Goal: Information Seeking & Learning: Learn about a topic

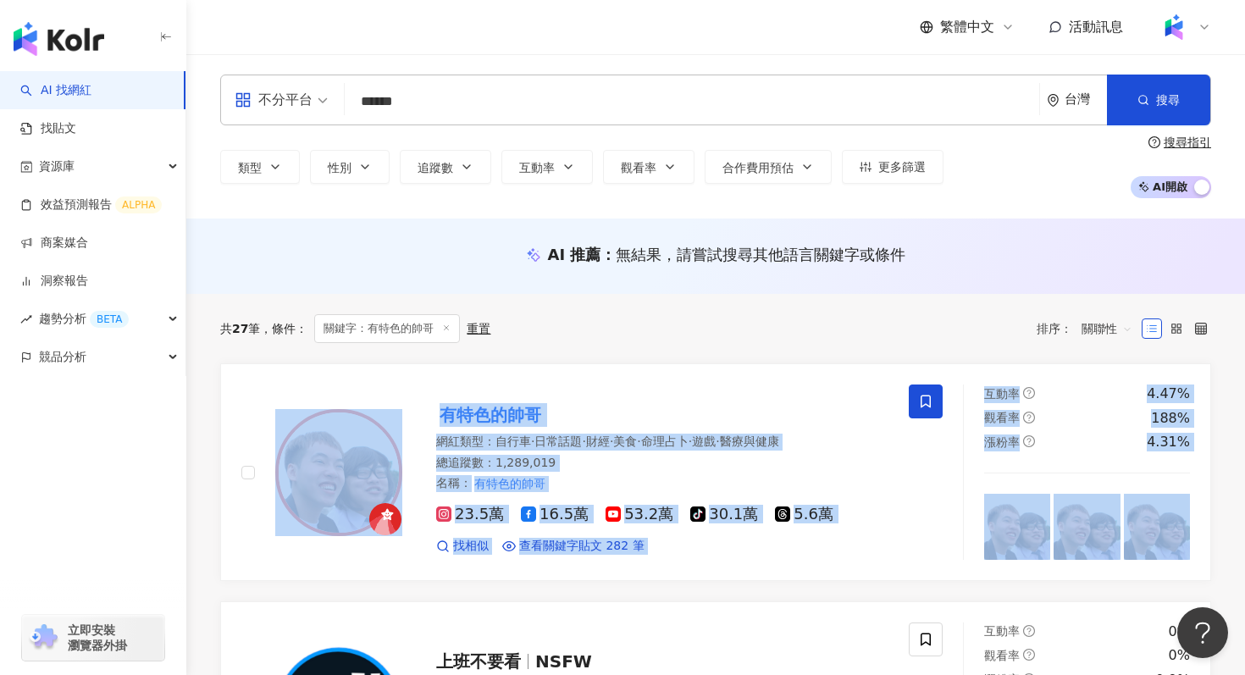
drag, startPoint x: 339, startPoint y: 467, endPoint x: 676, endPoint y: 10, distance: 567.5
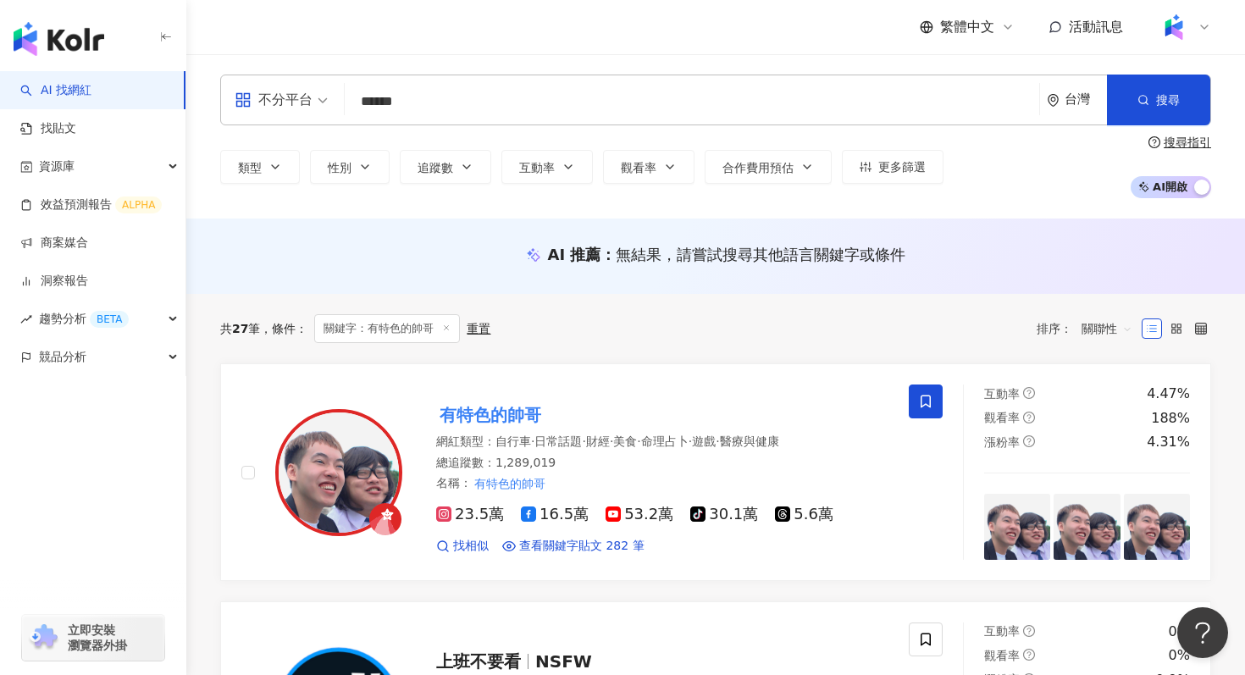
click at [406, 93] on input "******" at bounding box center [692, 102] width 681 height 32
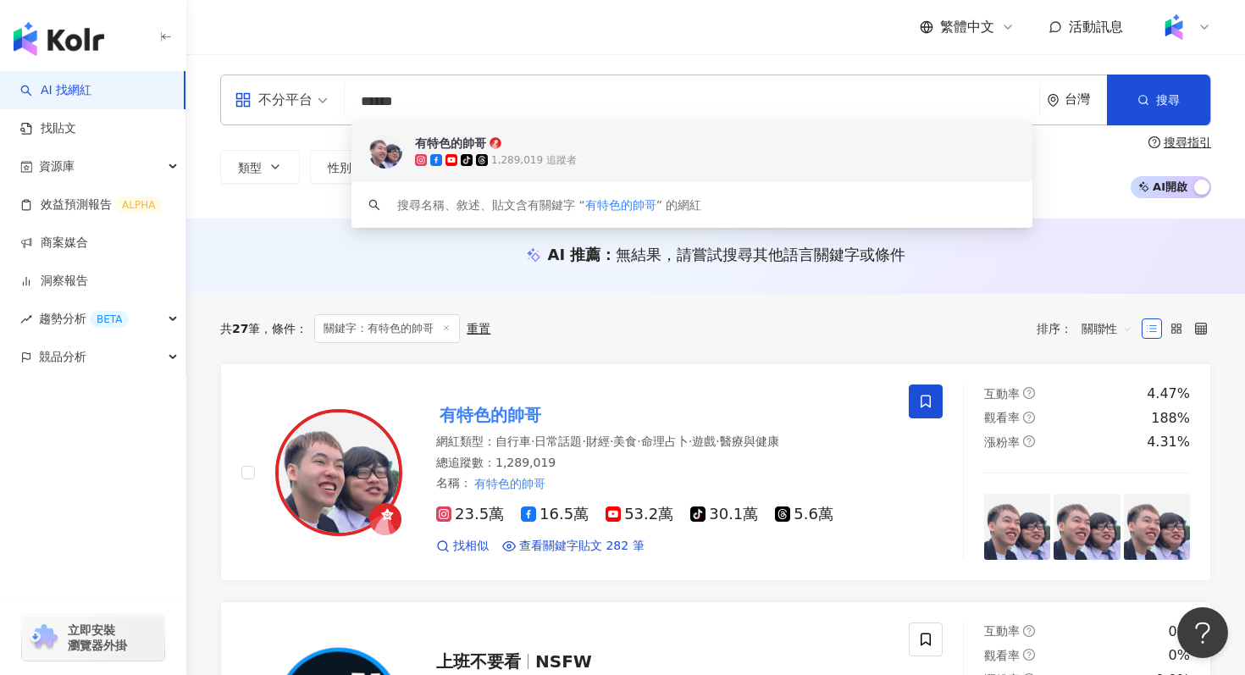
click at [406, 93] on input "******" at bounding box center [692, 102] width 681 height 32
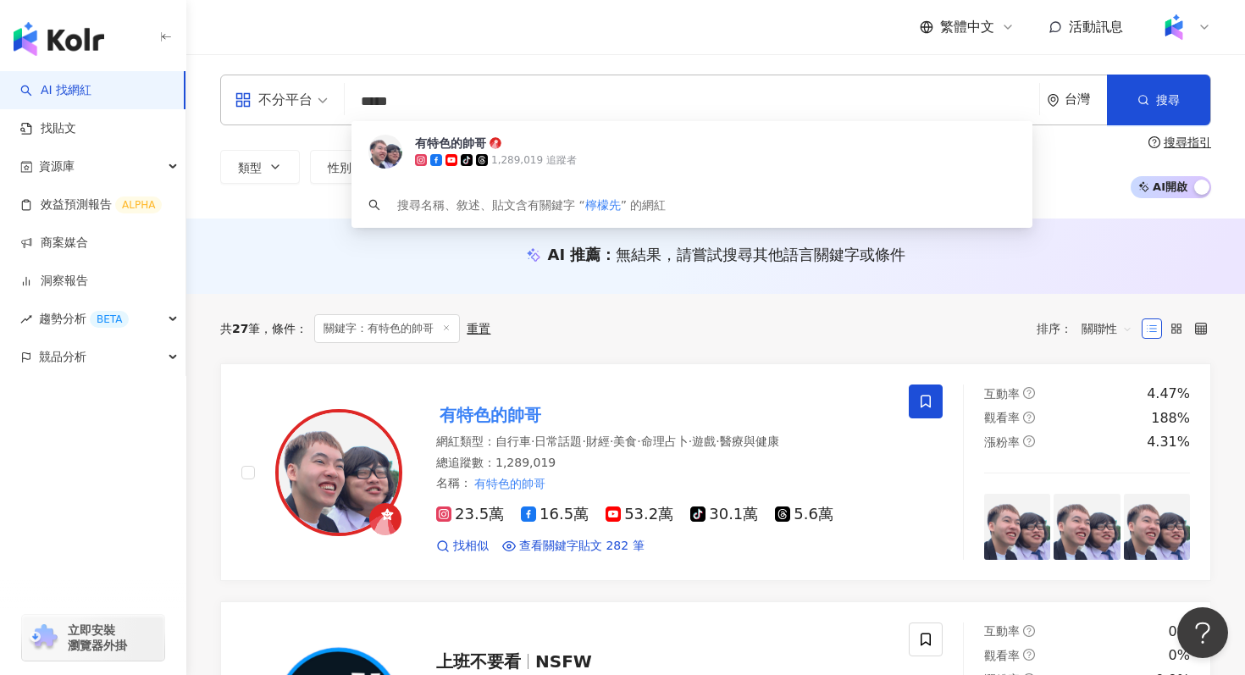
type input "****"
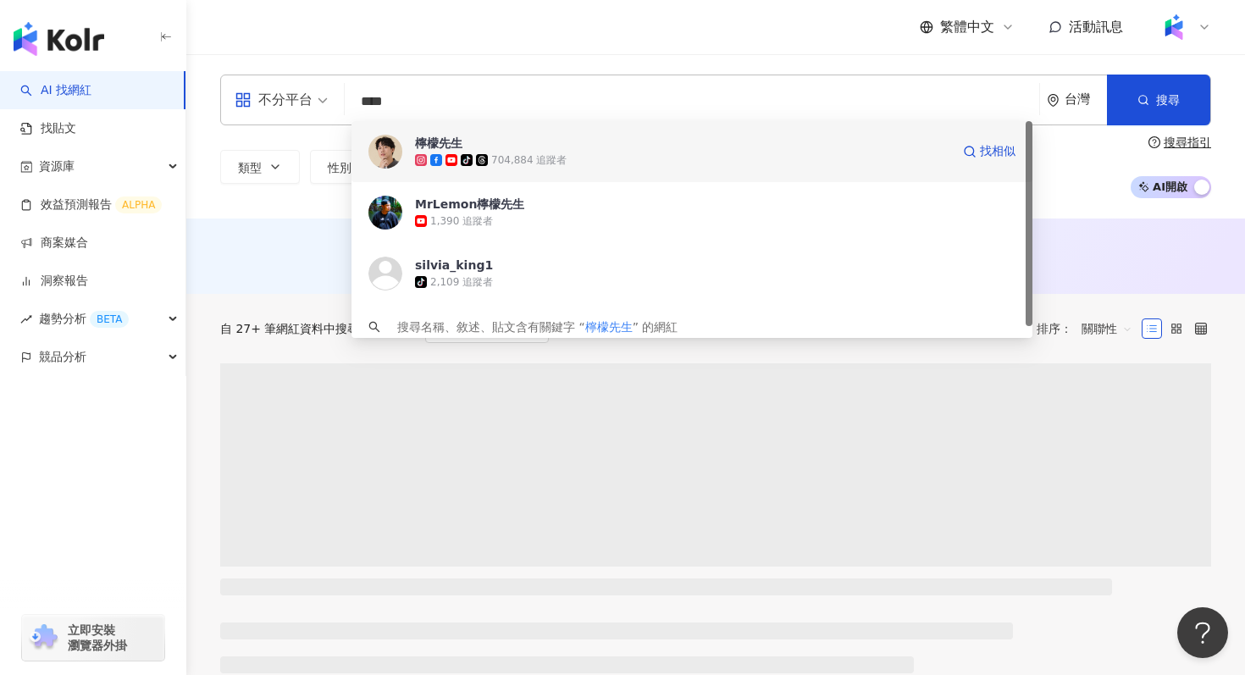
click at [429, 134] on div "檸檬先生 tiktok-icon 704,884 追蹤者 找相似" at bounding box center [692, 151] width 681 height 61
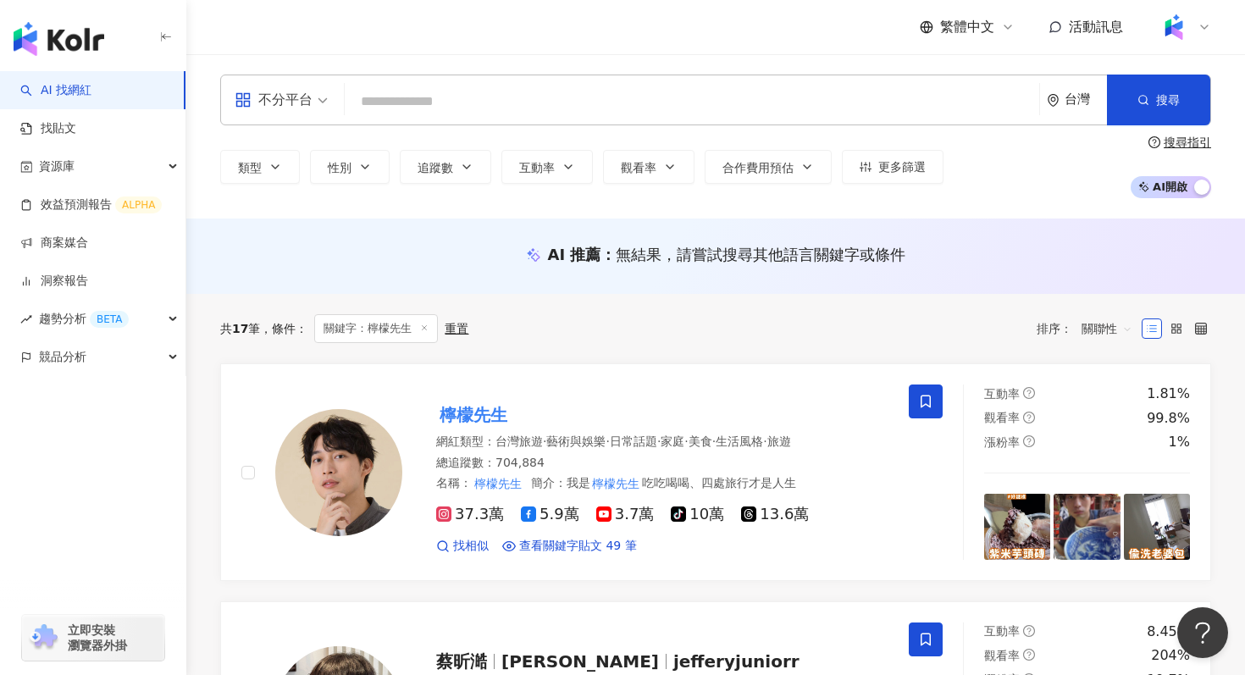
click at [375, 105] on input "search" at bounding box center [692, 102] width 681 height 32
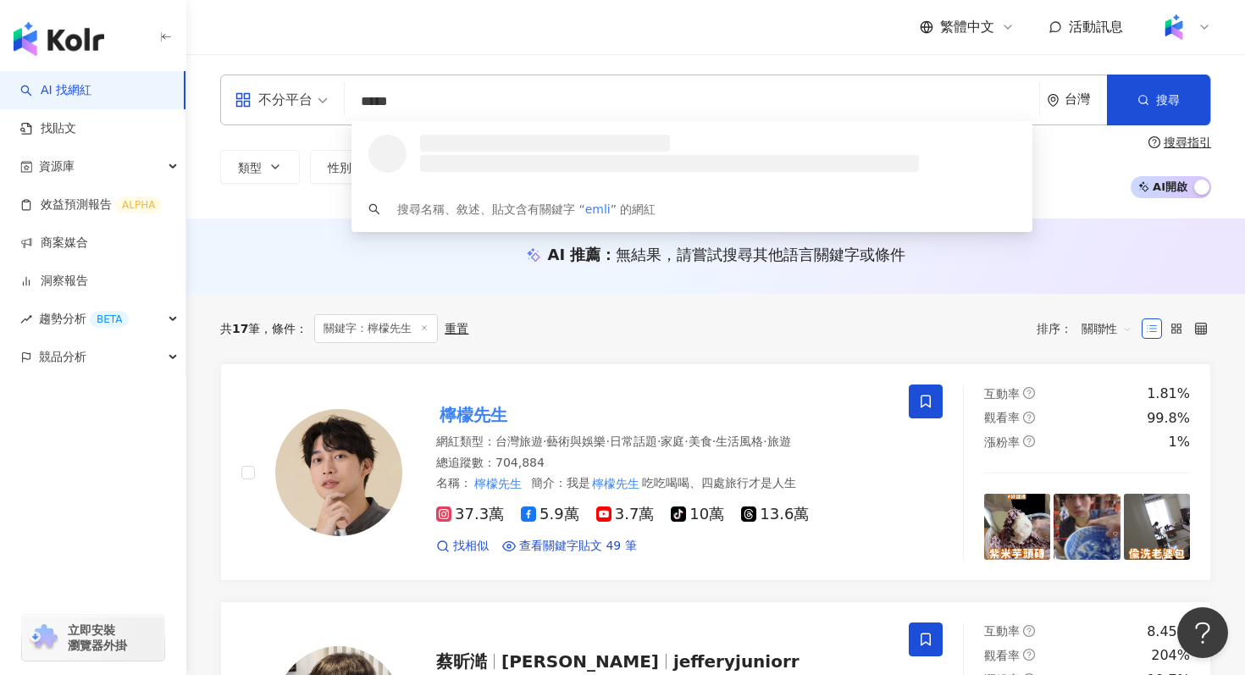
type input "******"
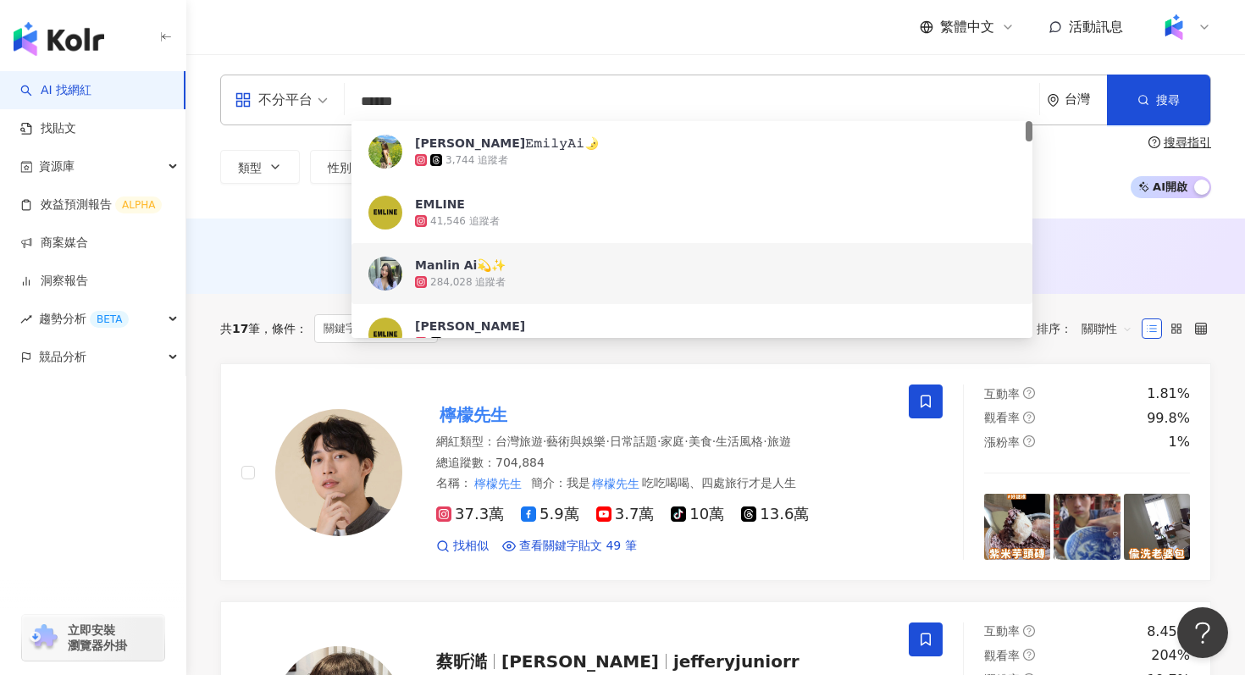
click at [387, 270] on img at bounding box center [385, 274] width 34 height 34
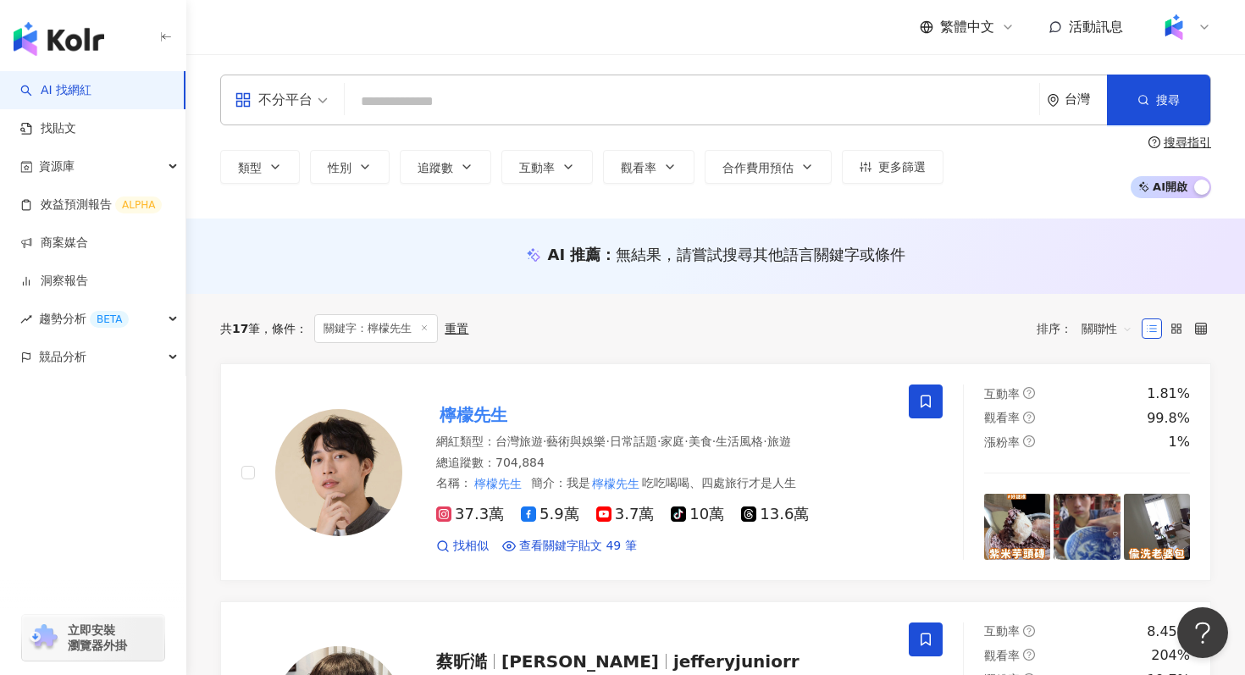
click at [396, 102] on input "search" at bounding box center [692, 102] width 681 height 32
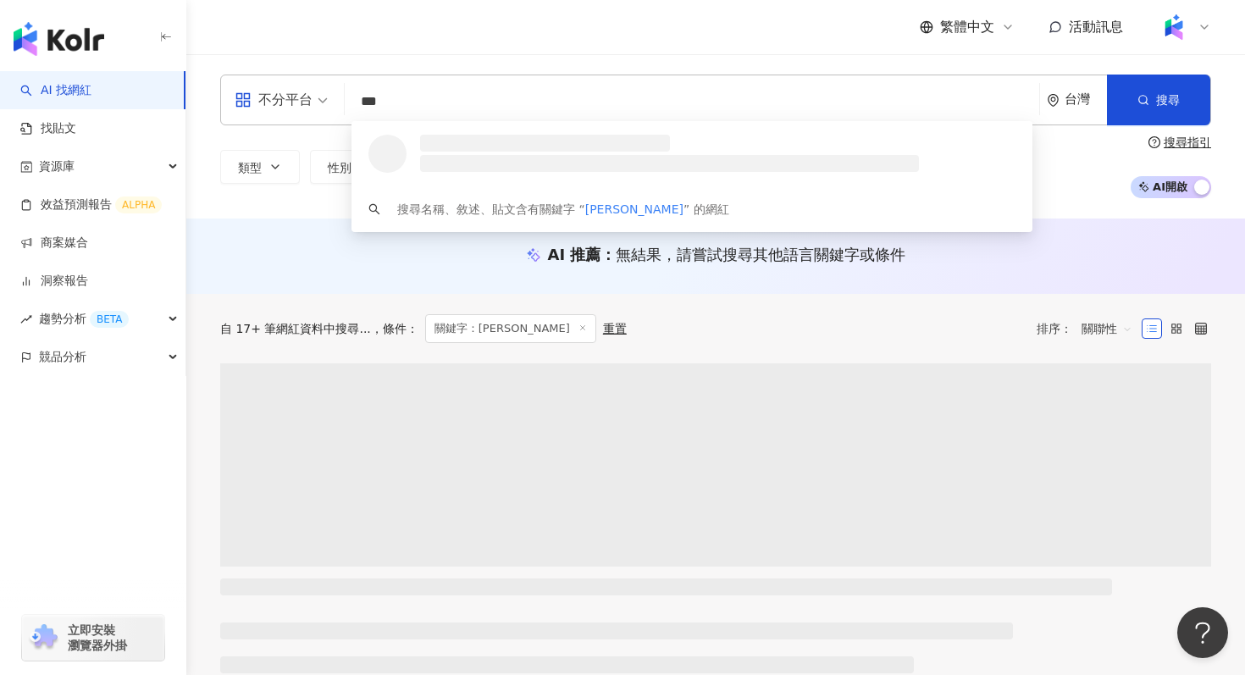
type input "***"
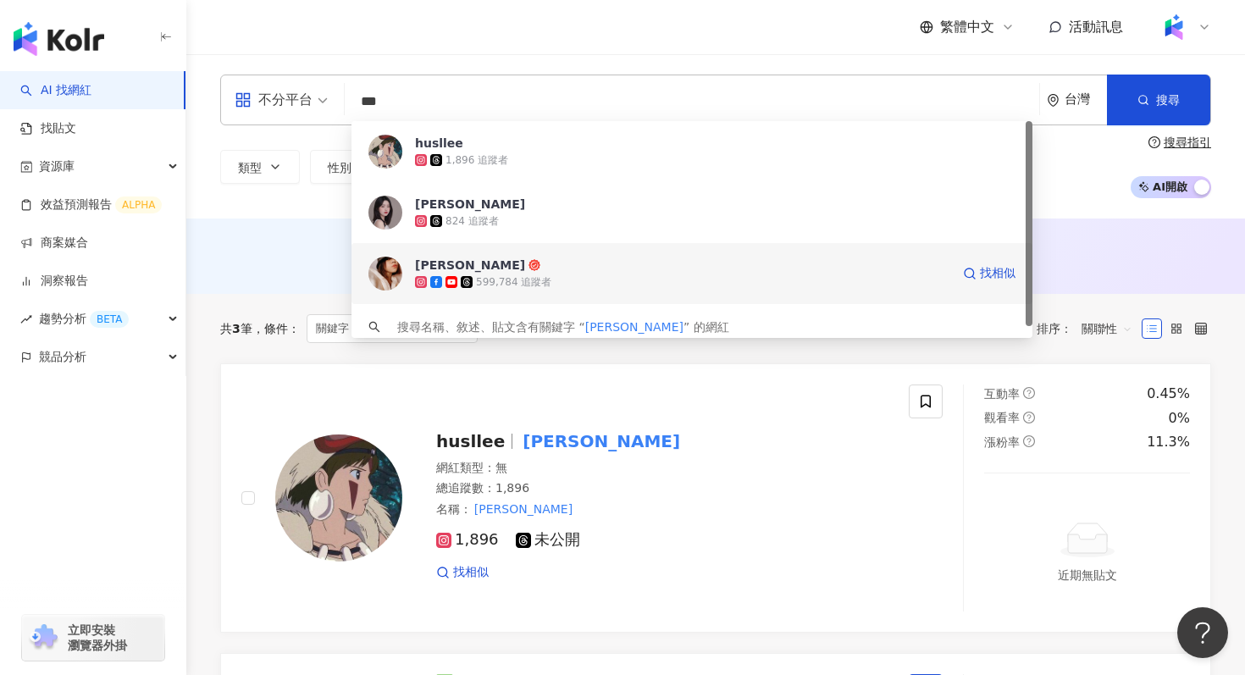
click at [388, 276] on img at bounding box center [385, 274] width 34 height 34
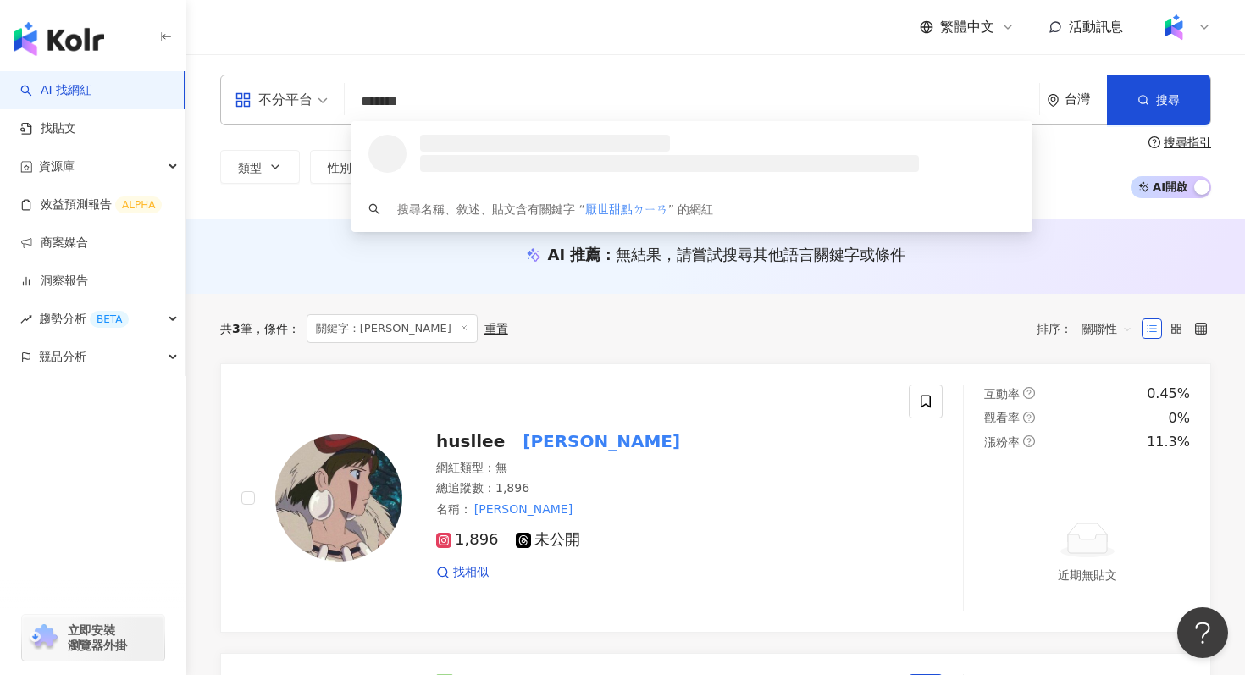
type input "*****"
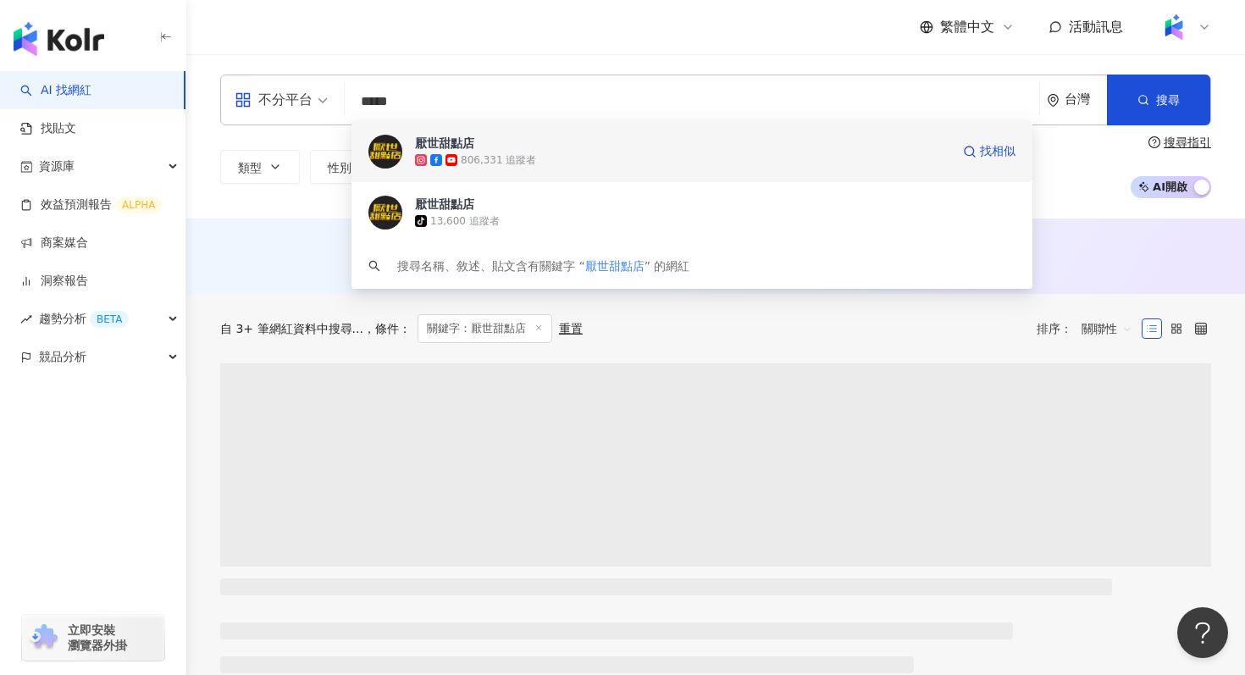
click at [454, 135] on div "厭世甜點店" at bounding box center [444, 143] width 59 height 17
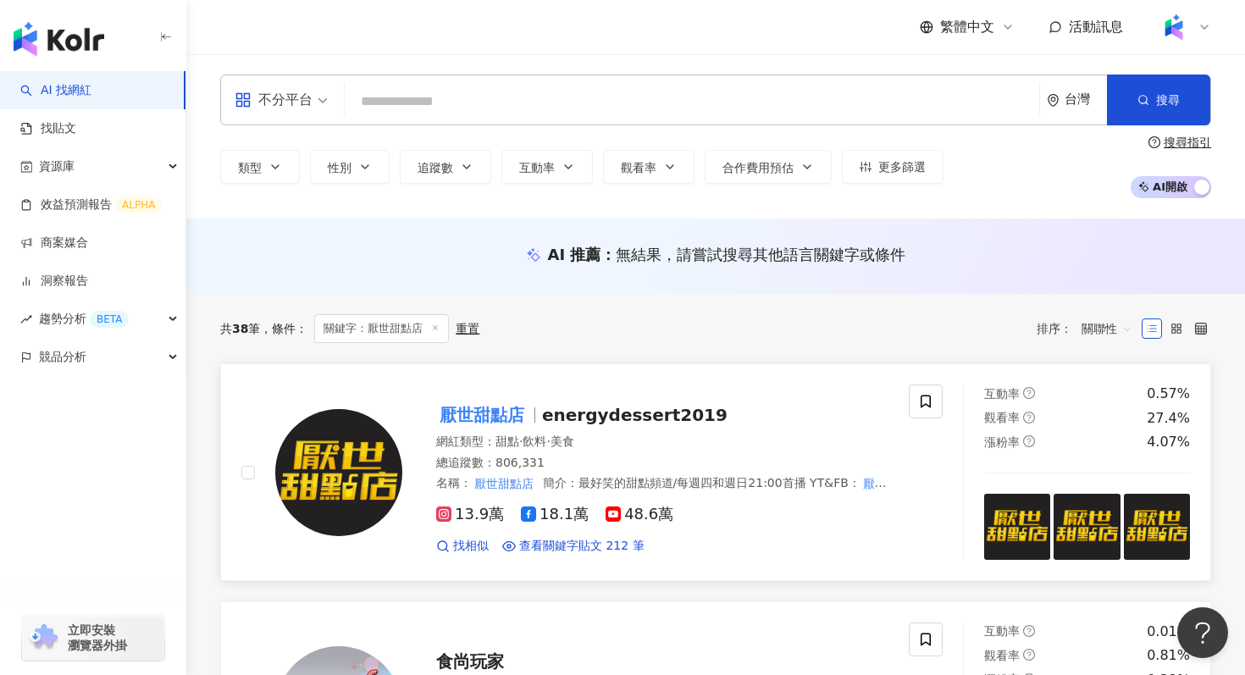
click at [510, 413] on mark "厭世甜點店" at bounding box center [481, 415] width 91 height 27
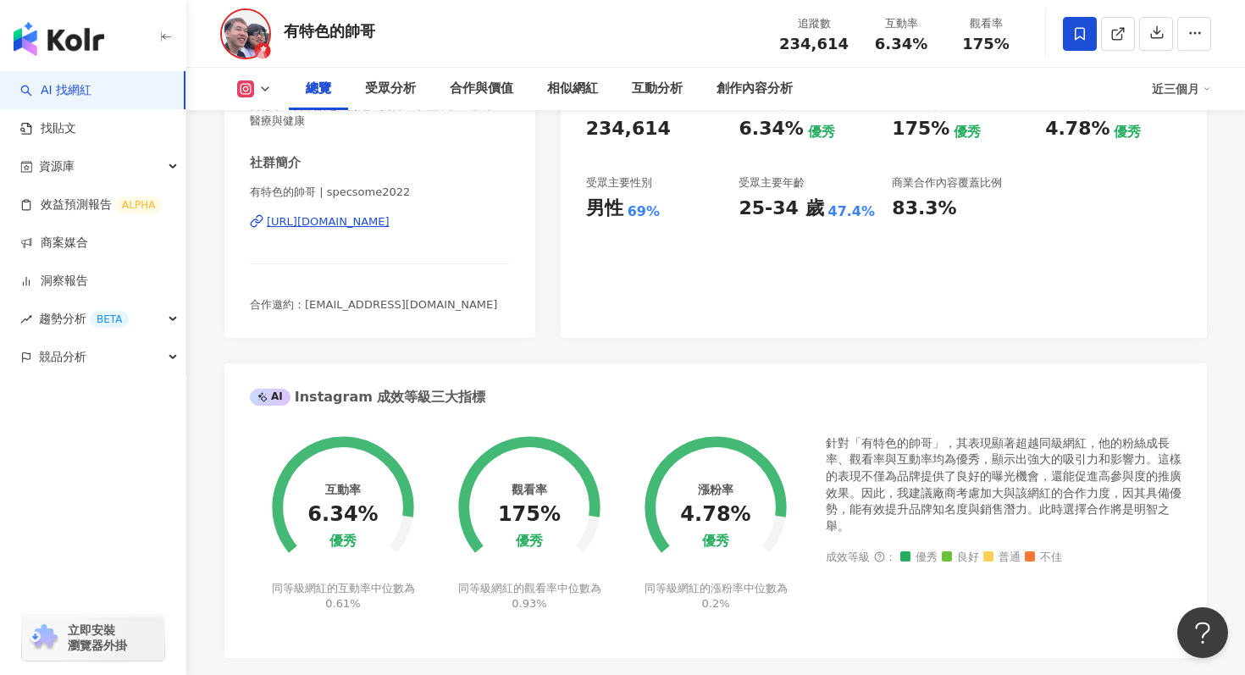
scroll to position [339, 0]
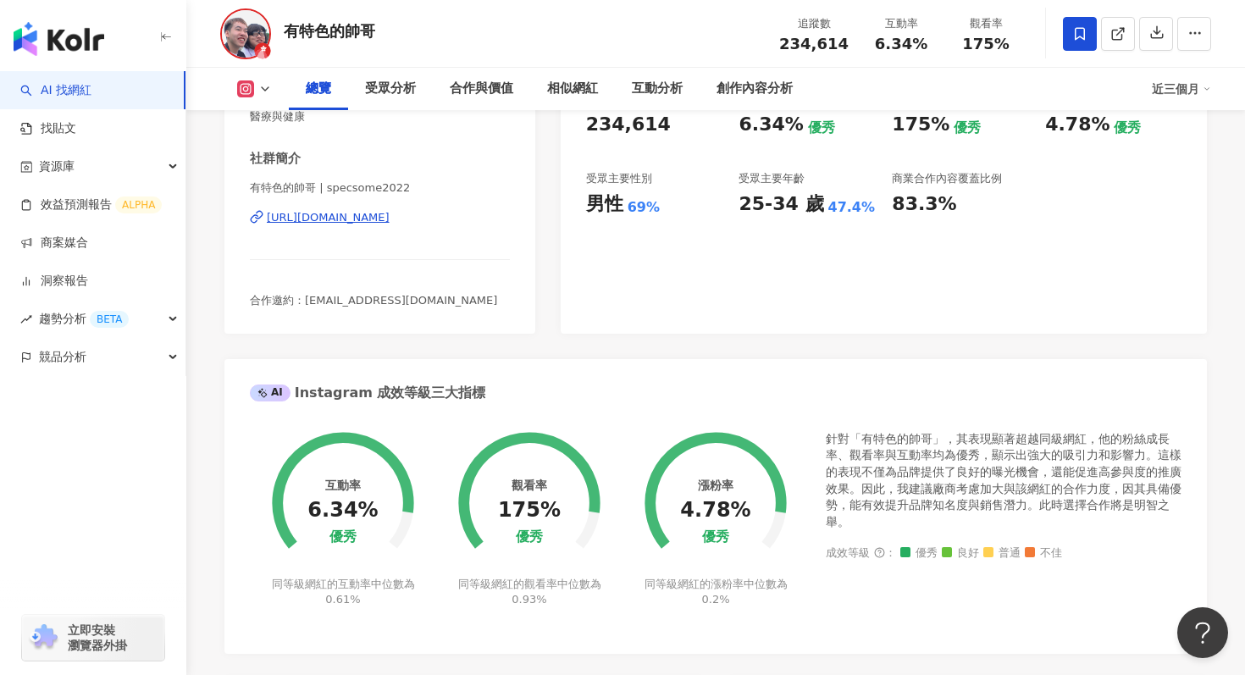
click at [390, 223] on div "https://www.instagram.com/specsome2022/" at bounding box center [328, 217] width 123 height 15
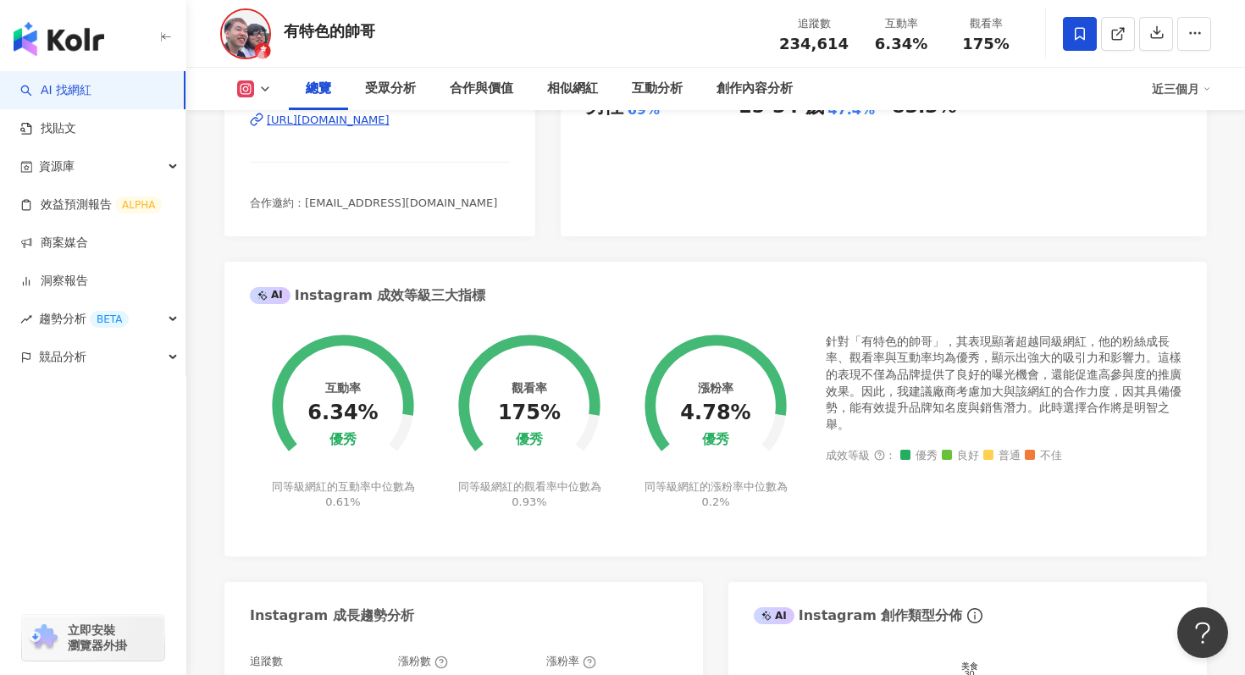
scroll to position [451, 0]
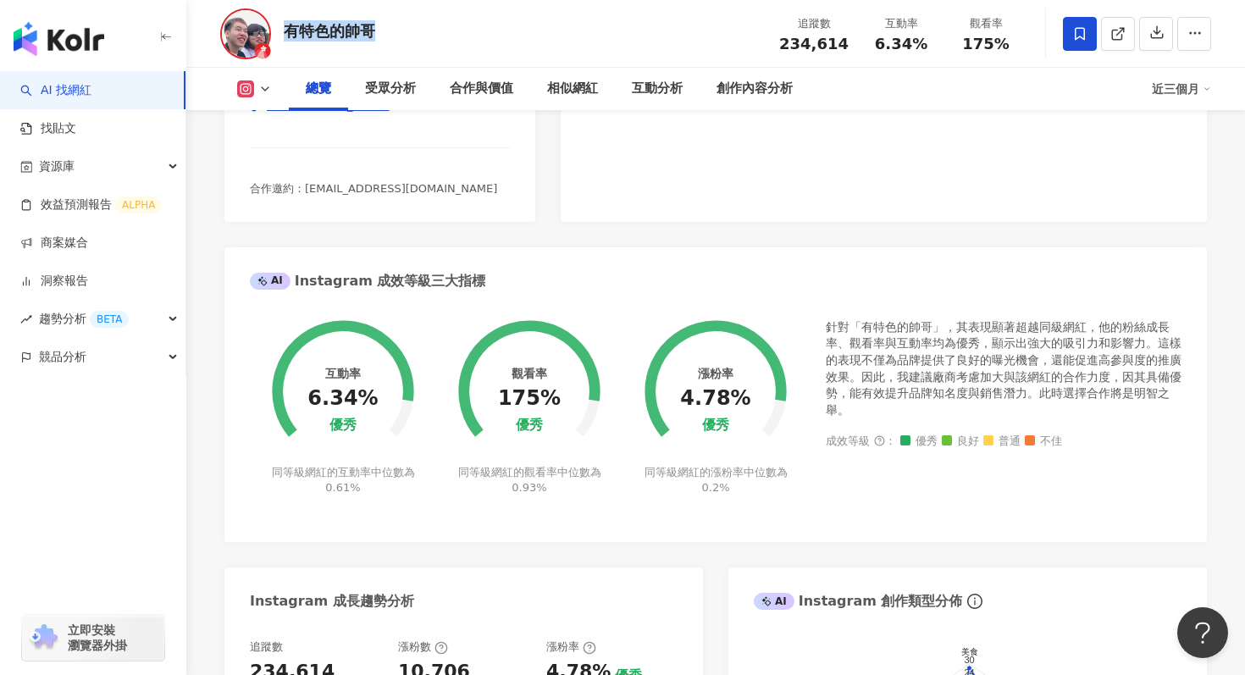
drag, startPoint x: 384, startPoint y: 31, endPoint x: 286, endPoint y: 30, distance: 97.4
click at [286, 30] on div "有特色的帥哥 追蹤數 234,614 互動率 6.34% 觀看率 175%" at bounding box center [715, 33] width 1059 height 67
copy div "有特色的帥哥"
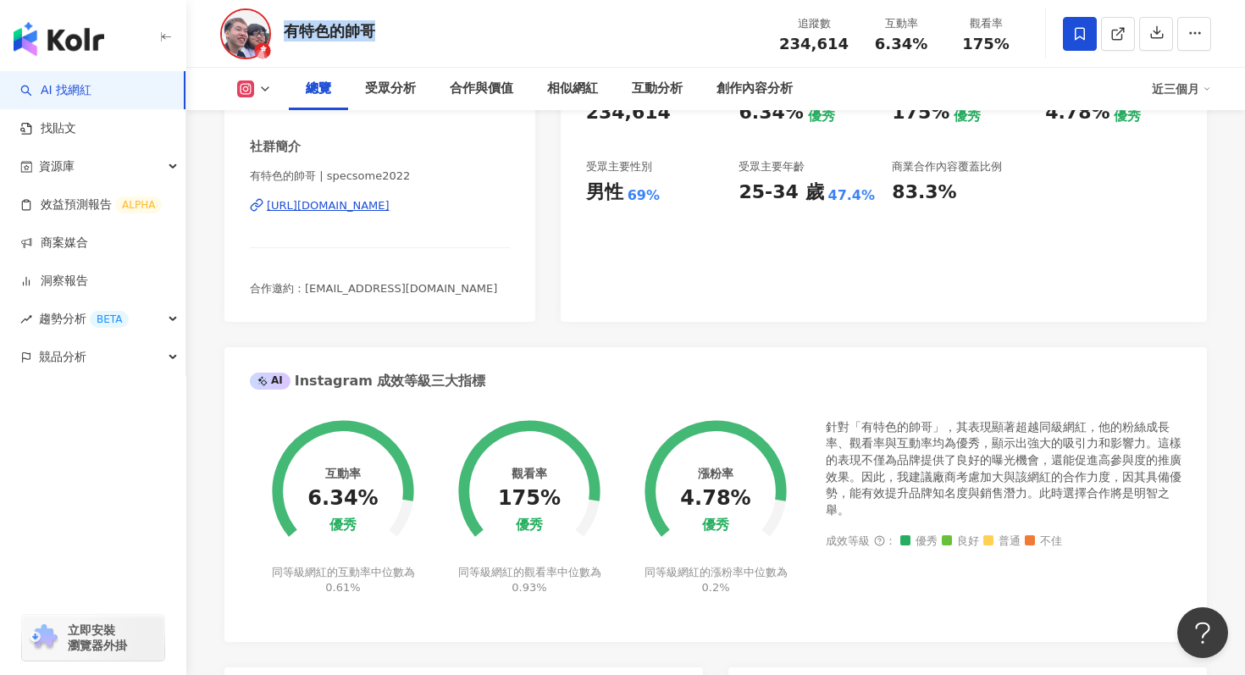
scroll to position [350, 0]
drag, startPoint x: 512, startPoint y: 208, endPoint x: 255, endPoint y: 207, distance: 257.5
click at [255, 207] on div "性別 男 主要語言 繁體中文 98.7% 網紅類型 自行車 · 日常話題 · 財經 · 美食 · 命理占卜 · 遊戲 · 醫療與健康 社群簡介 有特色的帥哥 …" at bounding box center [379, 148] width 311 height 350
copy div "https://www.instagram.com/specsome2022/"
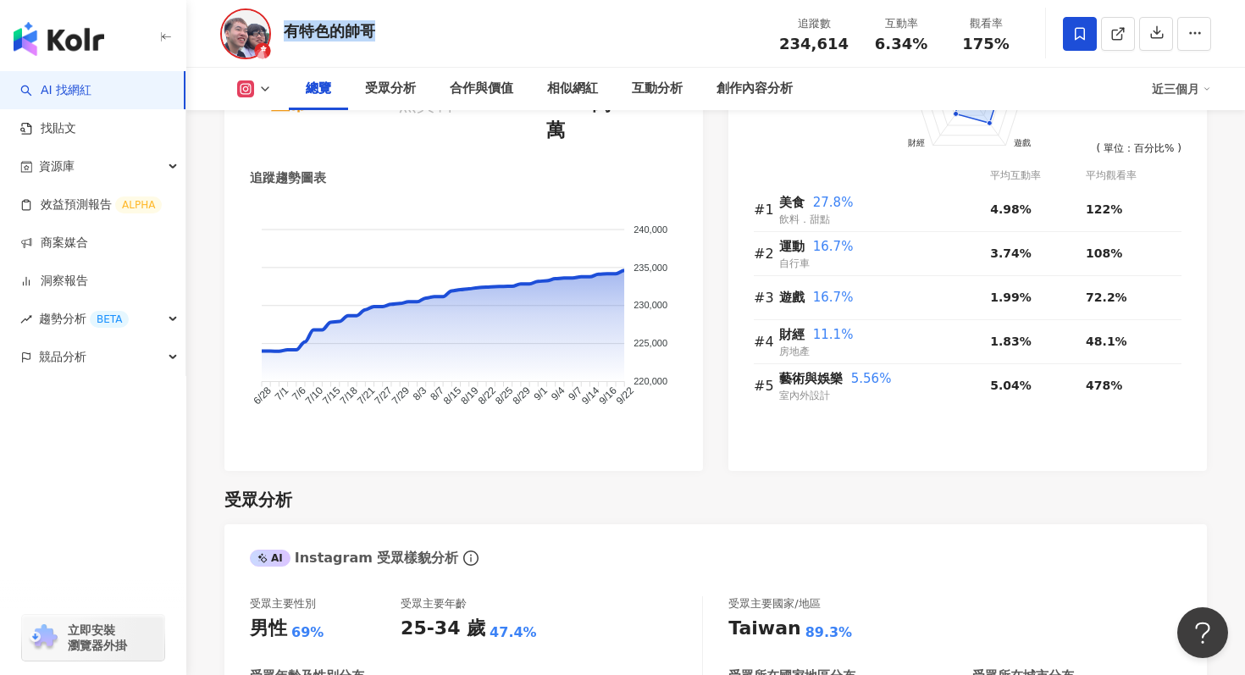
scroll to position [0, 0]
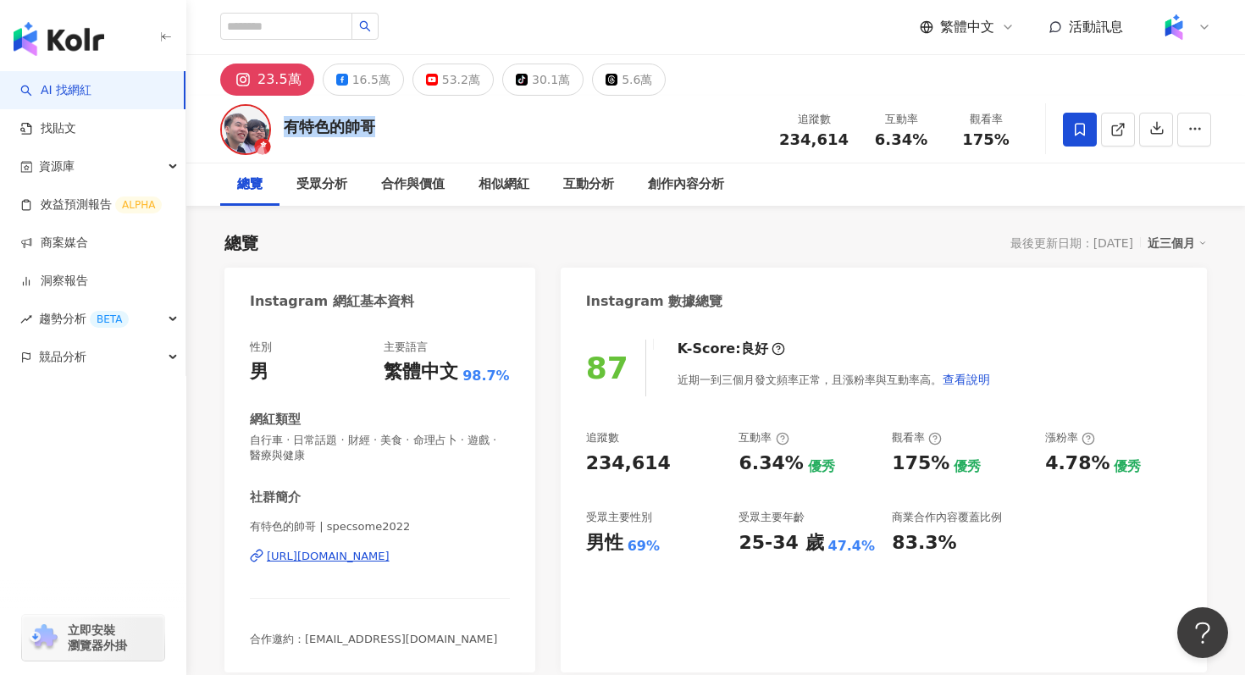
click at [331, 557] on div "https://www.instagram.com/specsome2022/" at bounding box center [328, 556] width 123 height 15
click at [508, 183] on div "相似網紅" at bounding box center [504, 184] width 51 height 20
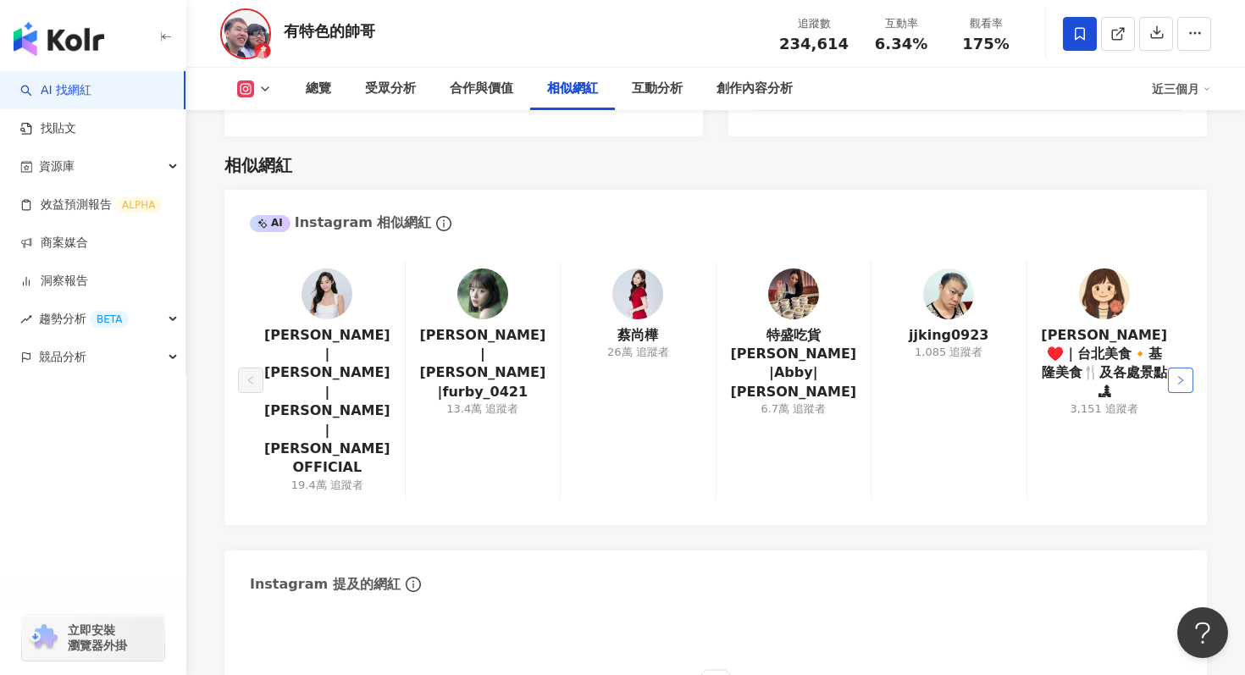
click at [1171, 368] on button "button" at bounding box center [1180, 380] width 25 height 25
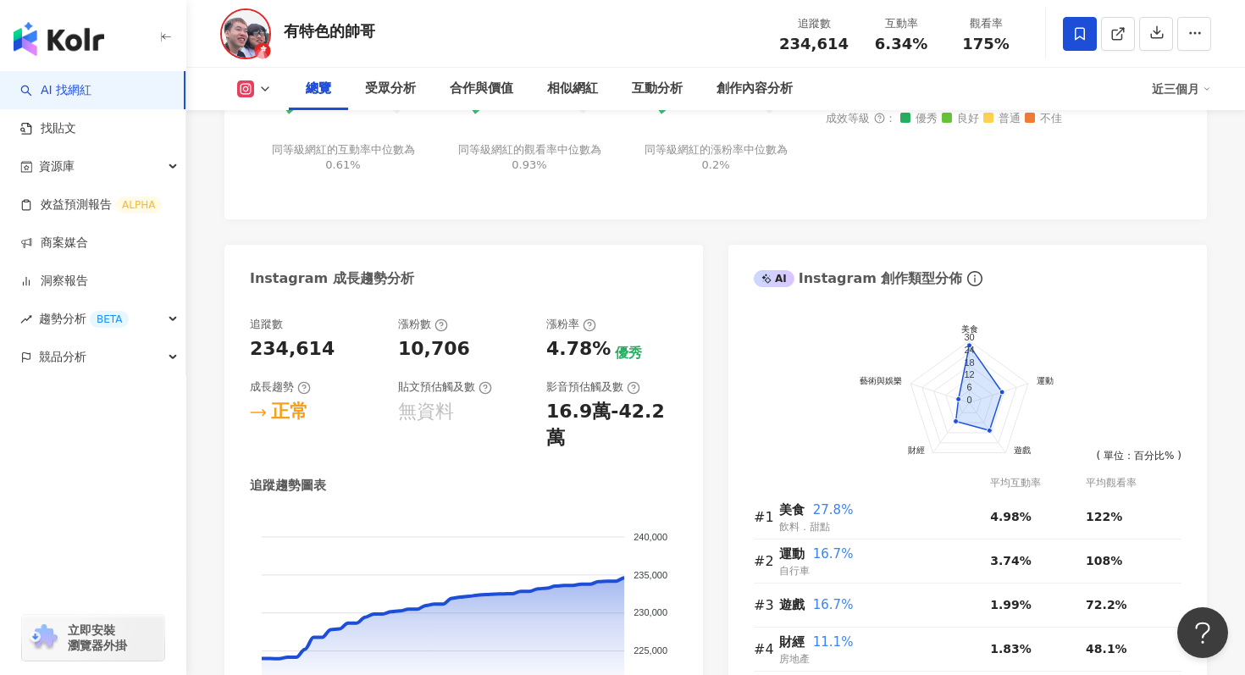
scroll to position [0, 0]
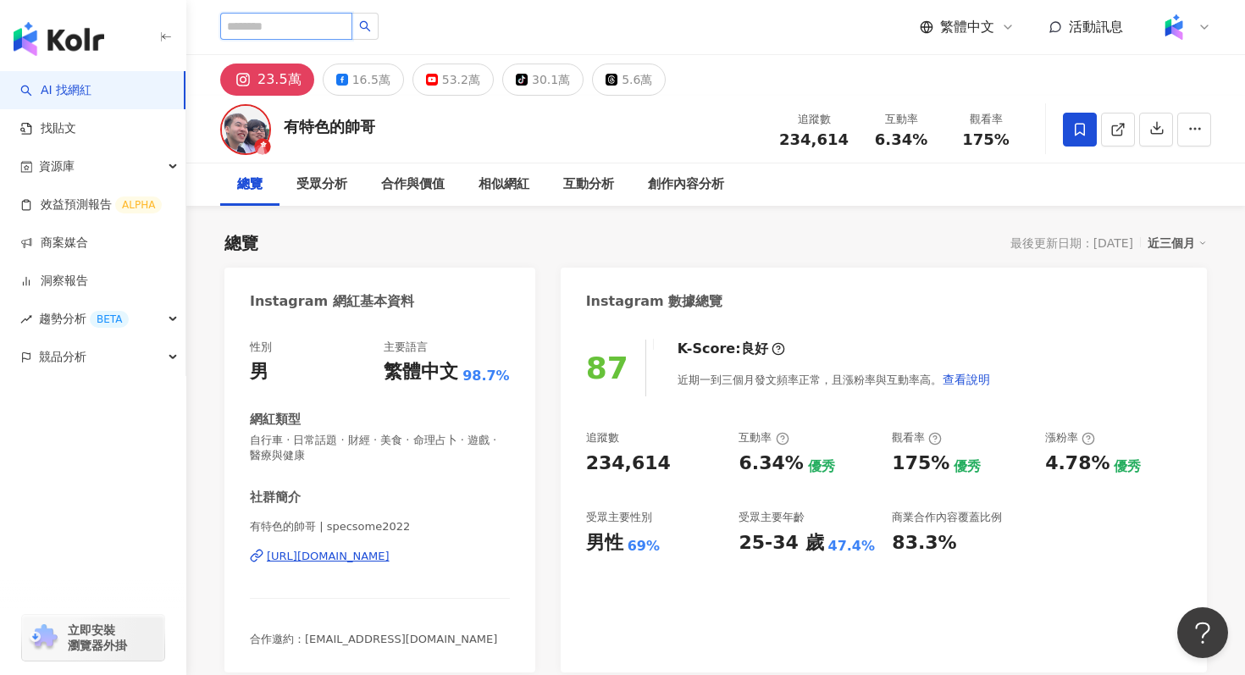
click at [278, 35] on input "search" at bounding box center [286, 26] width 132 height 27
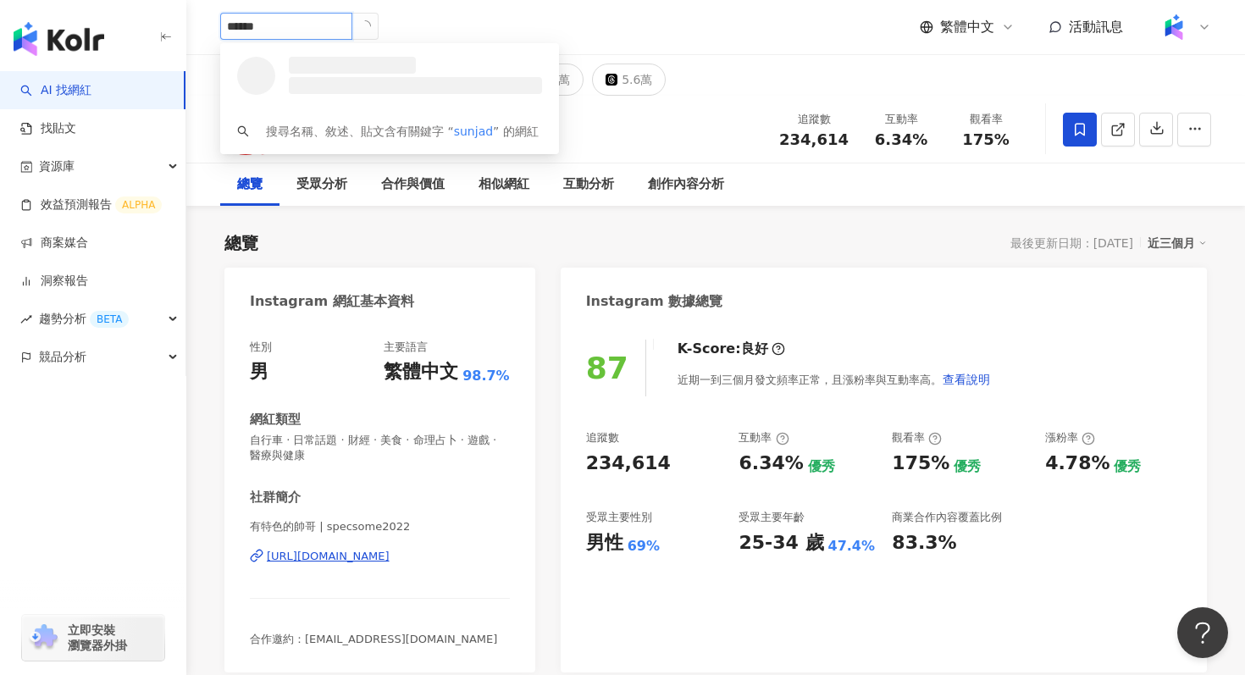
type input "*******"
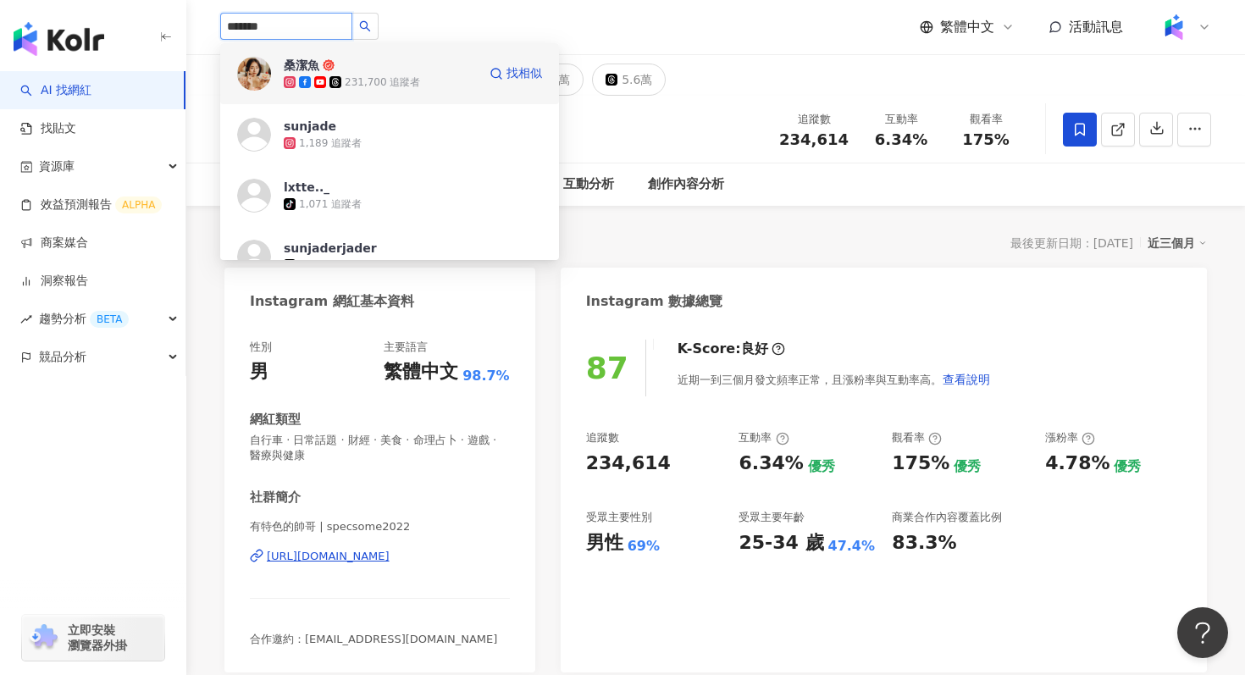
click at [250, 69] on img at bounding box center [254, 74] width 34 height 34
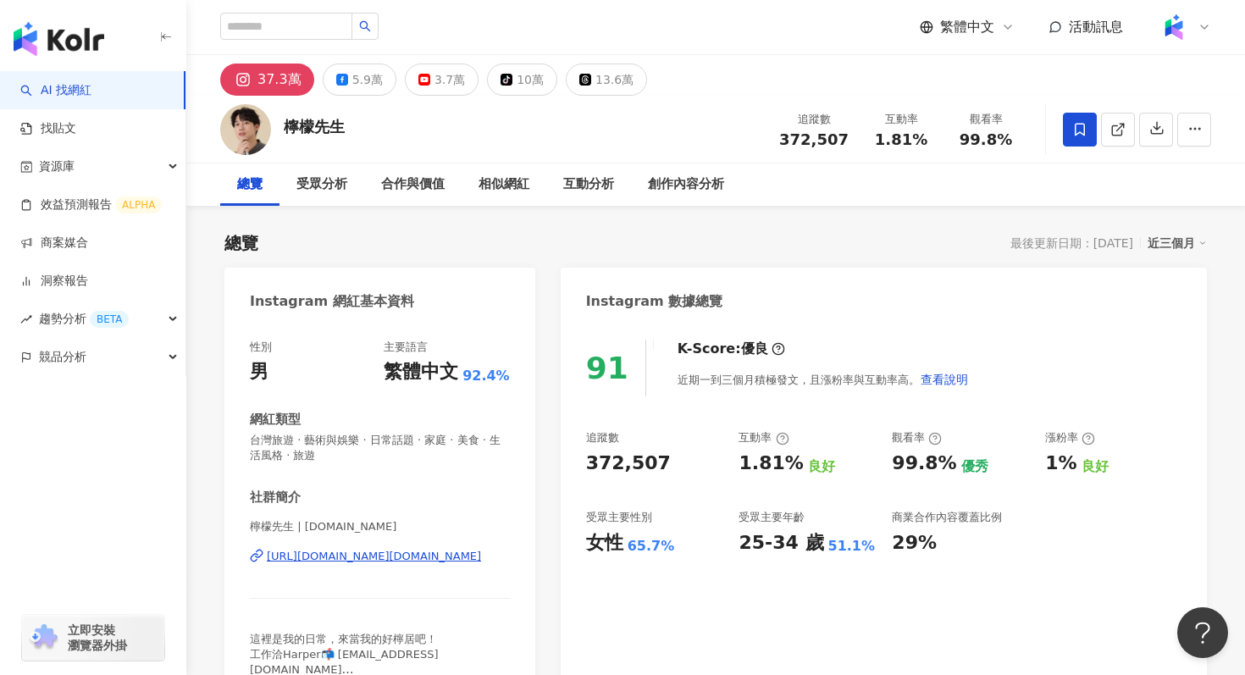
drag, startPoint x: 266, startPoint y: 568, endPoint x: 263, endPoint y: 557, distance: 10.5
click at [263, 557] on div "檸檬先生 | mr.lemon.tw https://www.instagram.com/mr.lemon.tw/" at bounding box center [380, 568] width 260 height 99
copy div "https://www.instagram.com/mr.lemon.tw/"
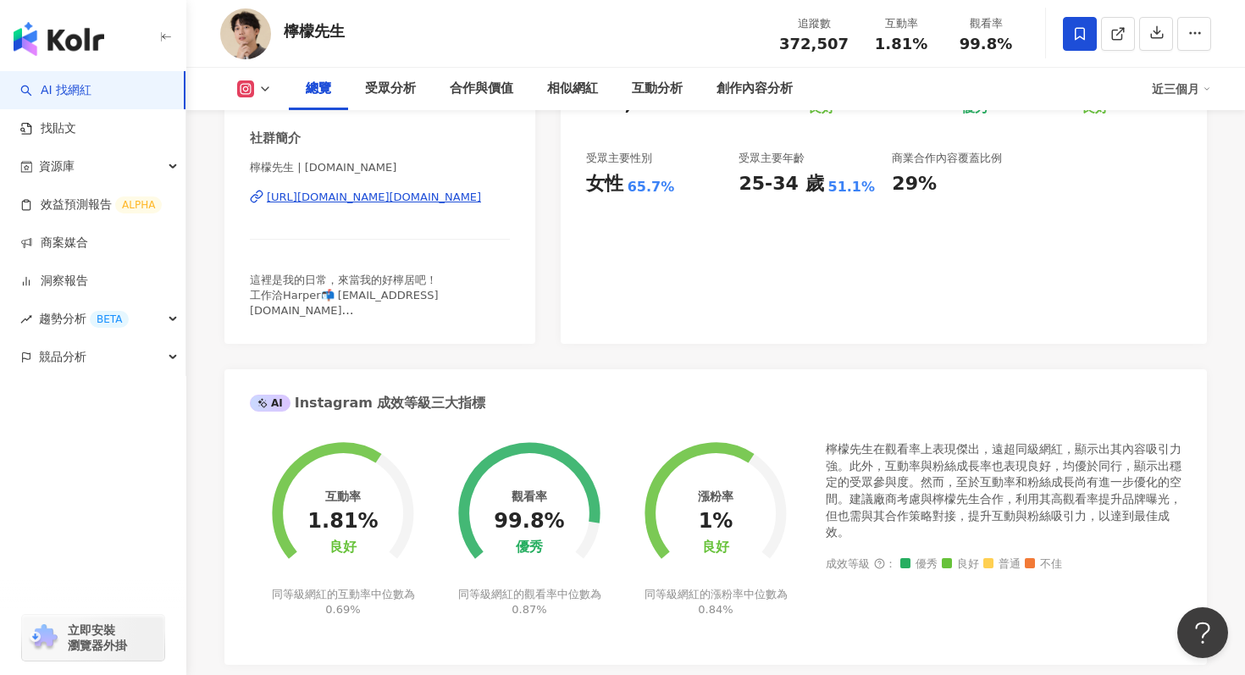
scroll to position [374, 0]
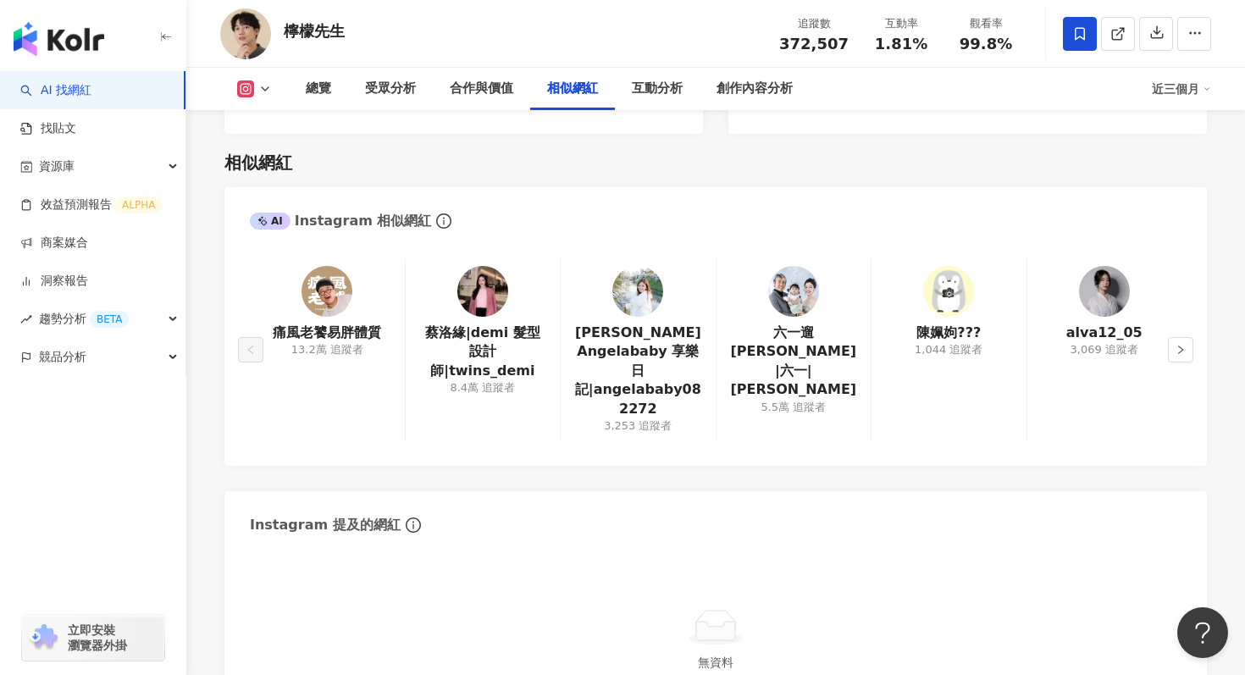
scroll to position [2773, 0]
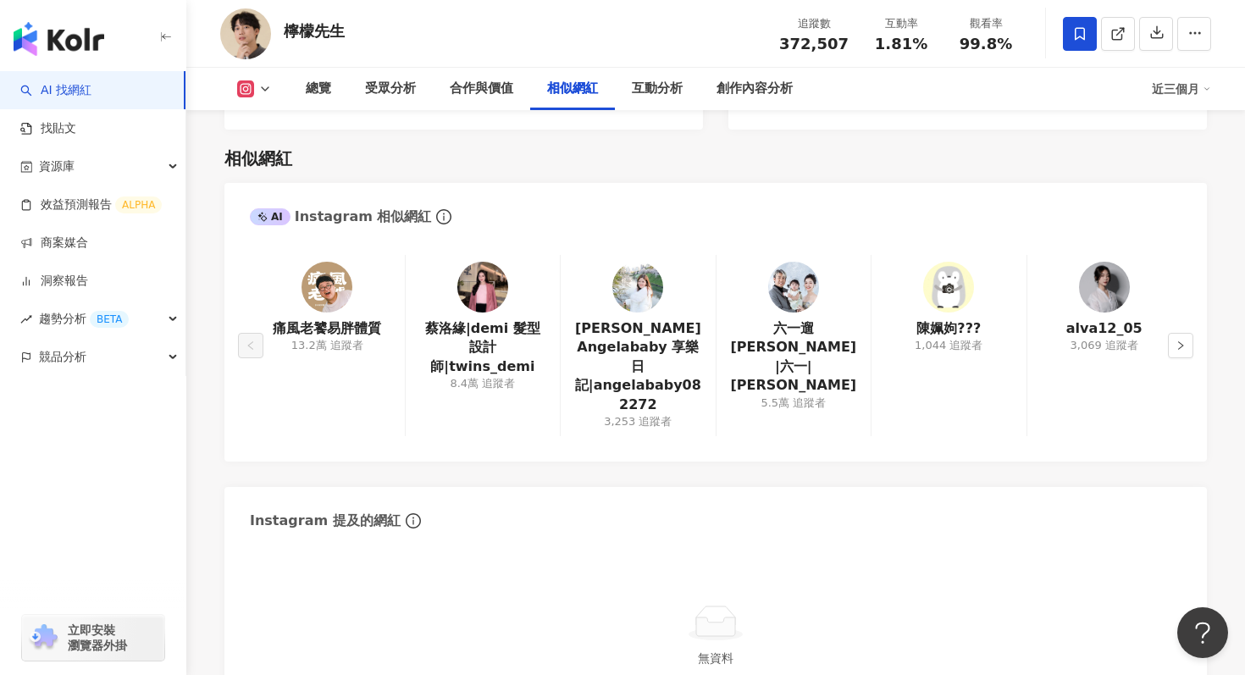
click at [327, 262] on img at bounding box center [327, 287] width 51 height 51
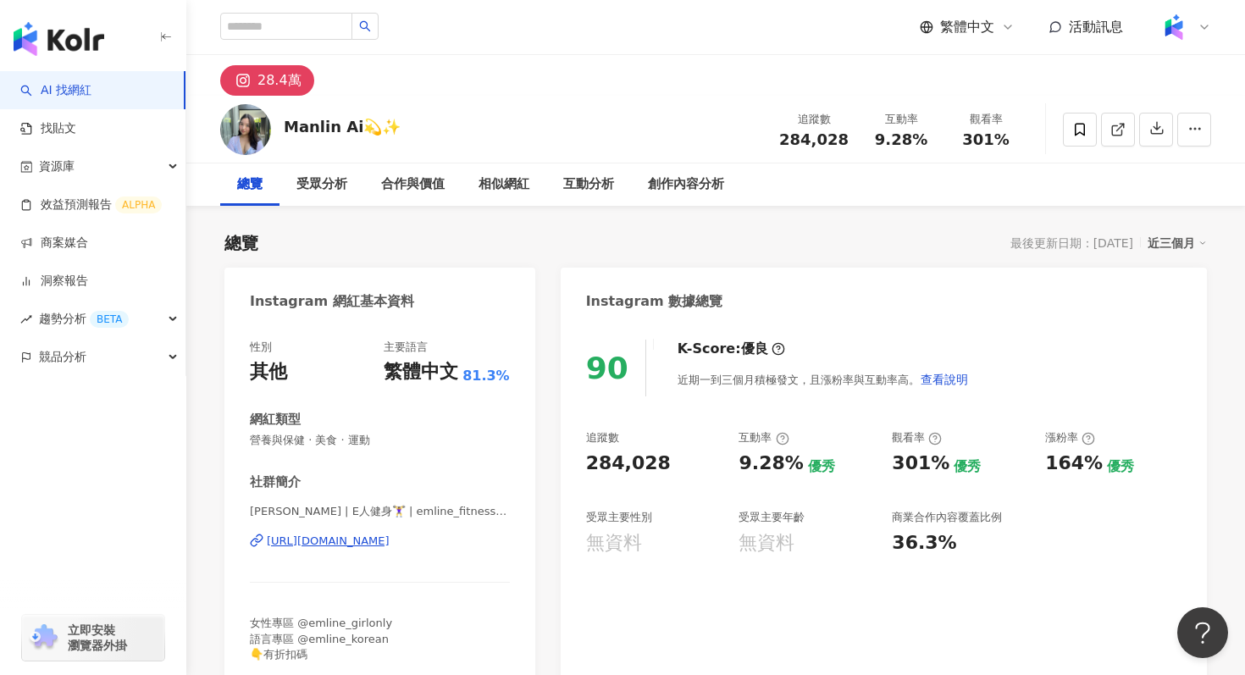
drag, startPoint x: 512, startPoint y: 543, endPoint x: 269, endPoint y: 543, distance: 243.1
click at [269, 543] on div "性別 其他 主要語言 繁體中文 81.3% 網紅類型 營養與保健 · 美食 · 運動 社群簡介 小艾Emily | E人健身🏋️‍♀️ | emline_fi…" at bounding box center [379, 505] width 311 height 365
copy div "https://www.instagram.com/emline_fitness_diar"
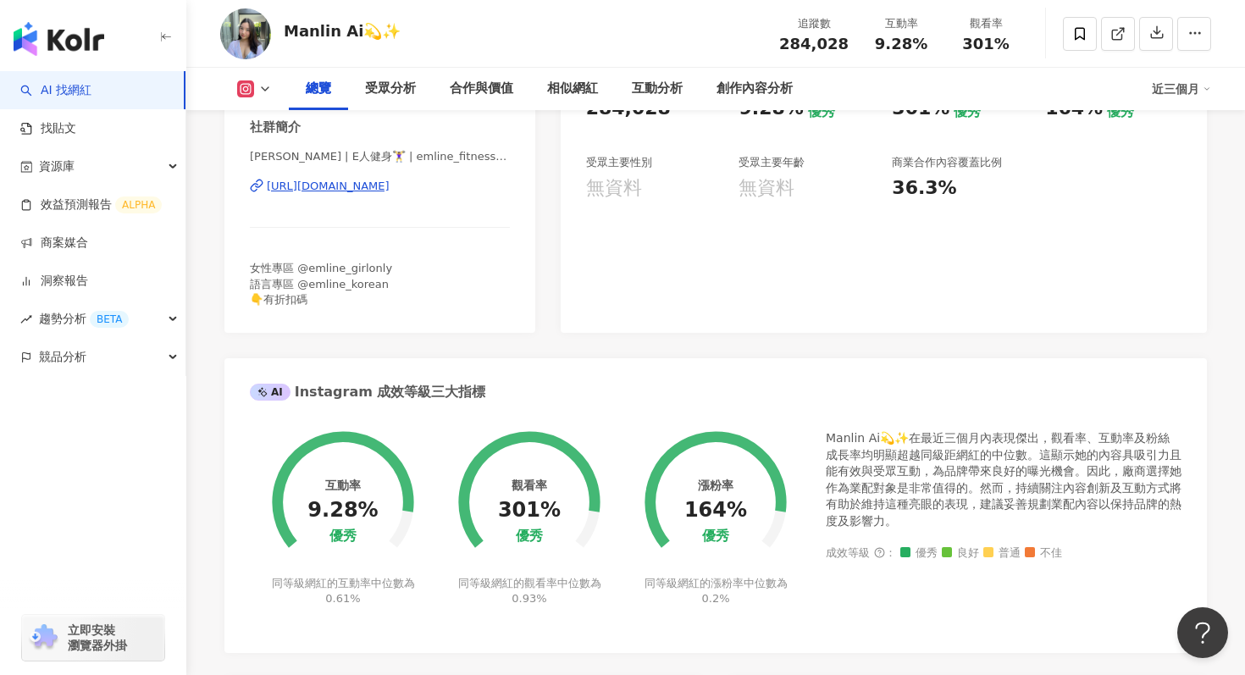
scroll to position [353, 0]
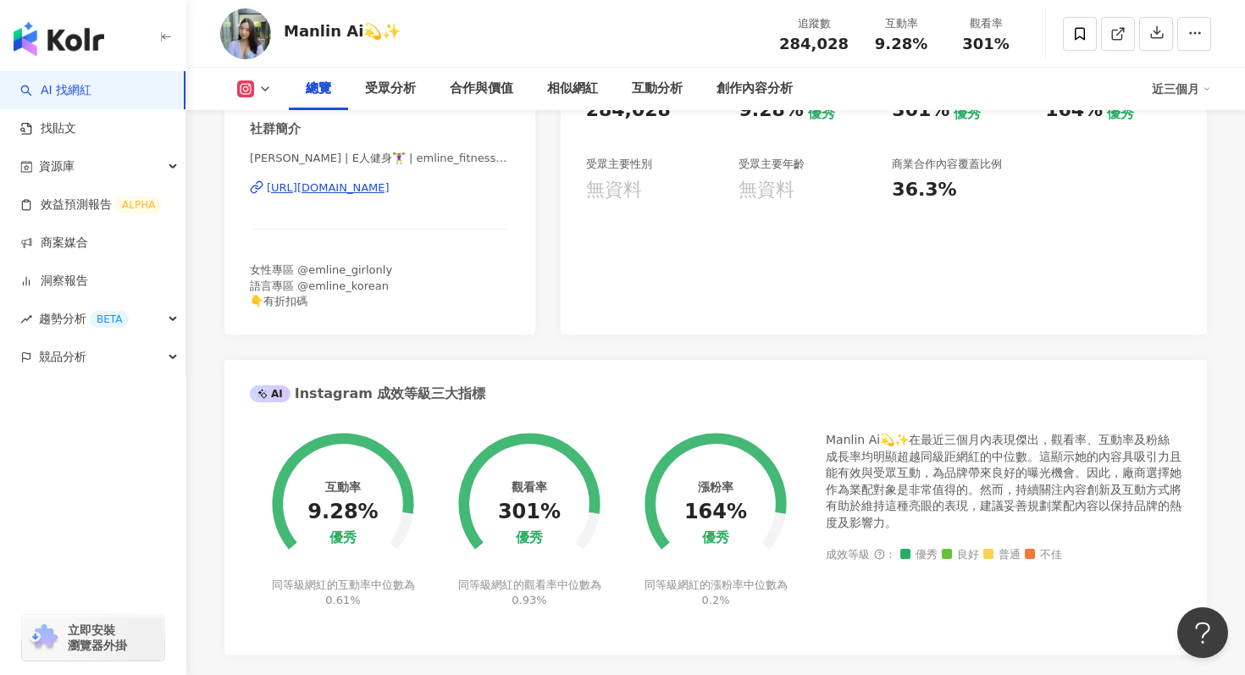
click at [390, 185] on div "https://www.instagram.com/emline_fitness_diary/" at bounding box center [328, 187] width 123 height 15
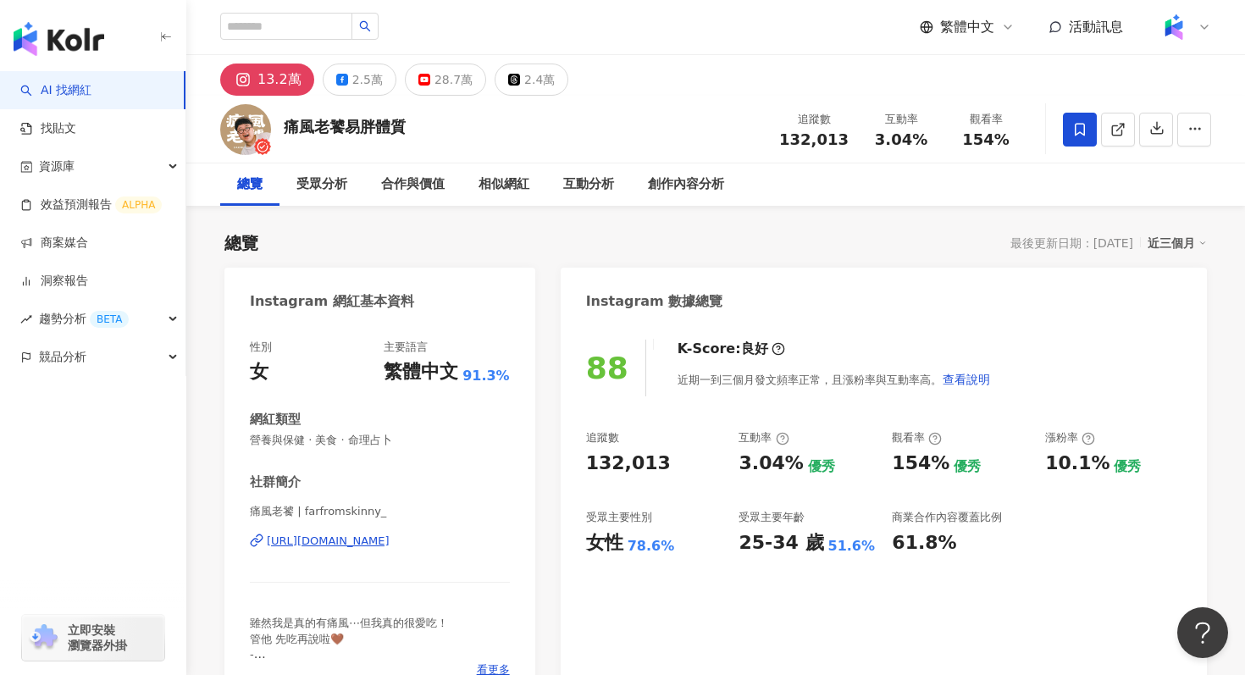
click at [265, 90] on div "13.2萬" at bounding box center [280, 80] width 44 height 24
click at [254, 75] on button "13.2萬" at bounding box center [267, 80] width 94 height 32
click at [383, 541] on div "https://www.instagram.com/farfromskinny_/" at bounding box center [328, 541] width 123 height 15
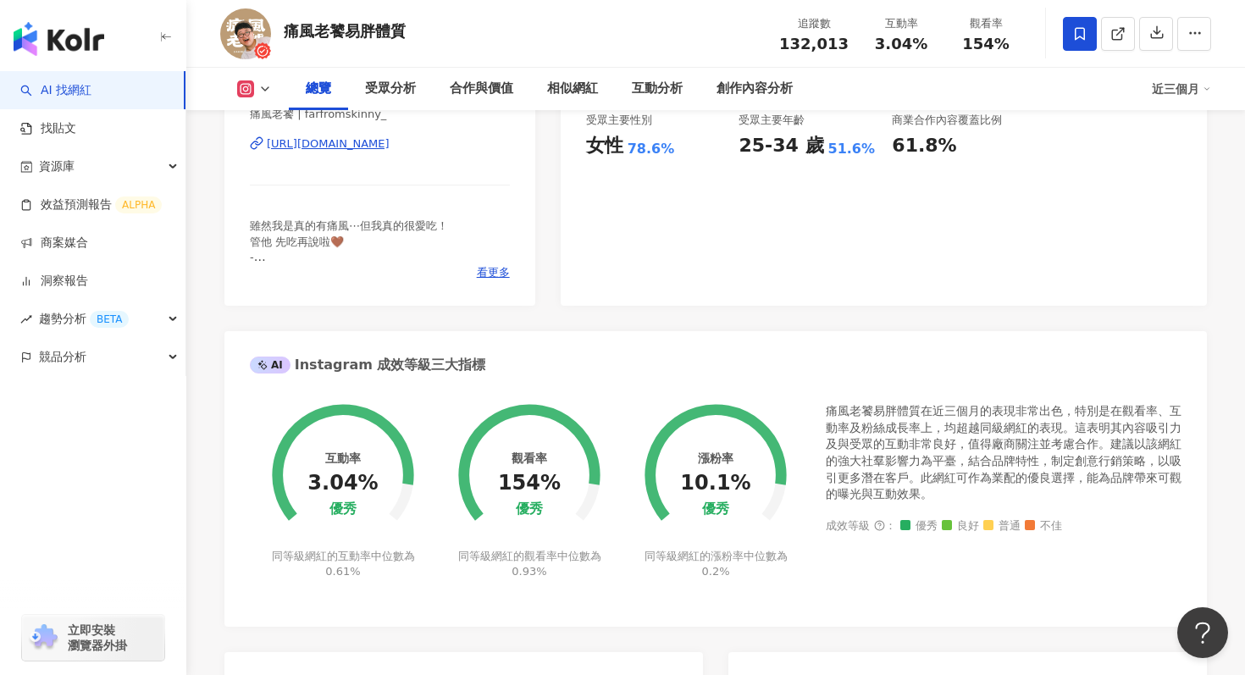
scroll to position [400, 0]
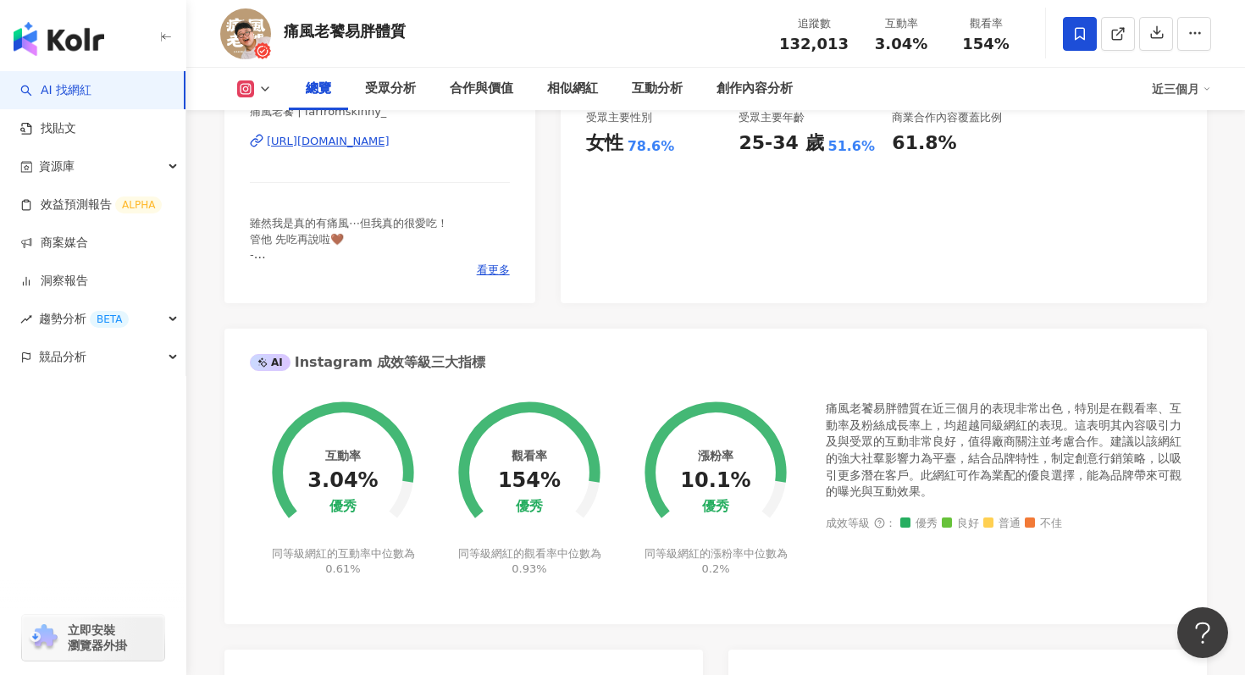
click at [58, 85] on link "AI 找網紅" at bounding box center [55, 90] width 71 height 17
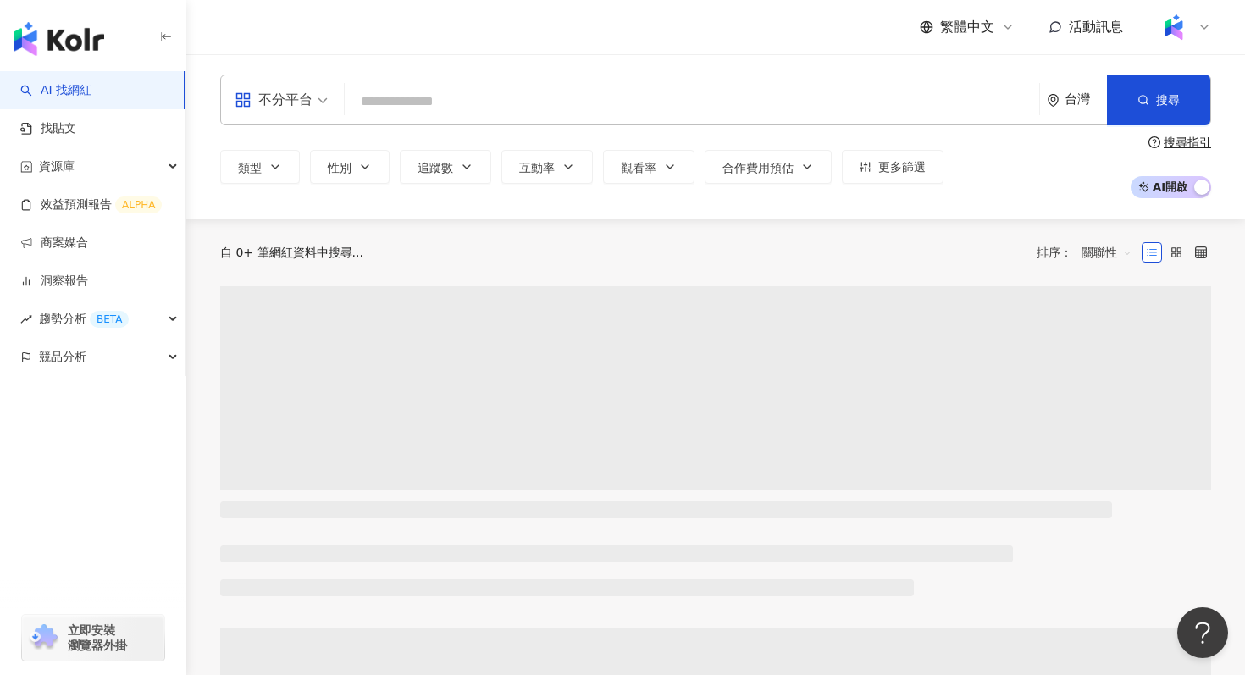
click at [412, 94] on input "search" at bounding box center [692, 102] width 681 height 32
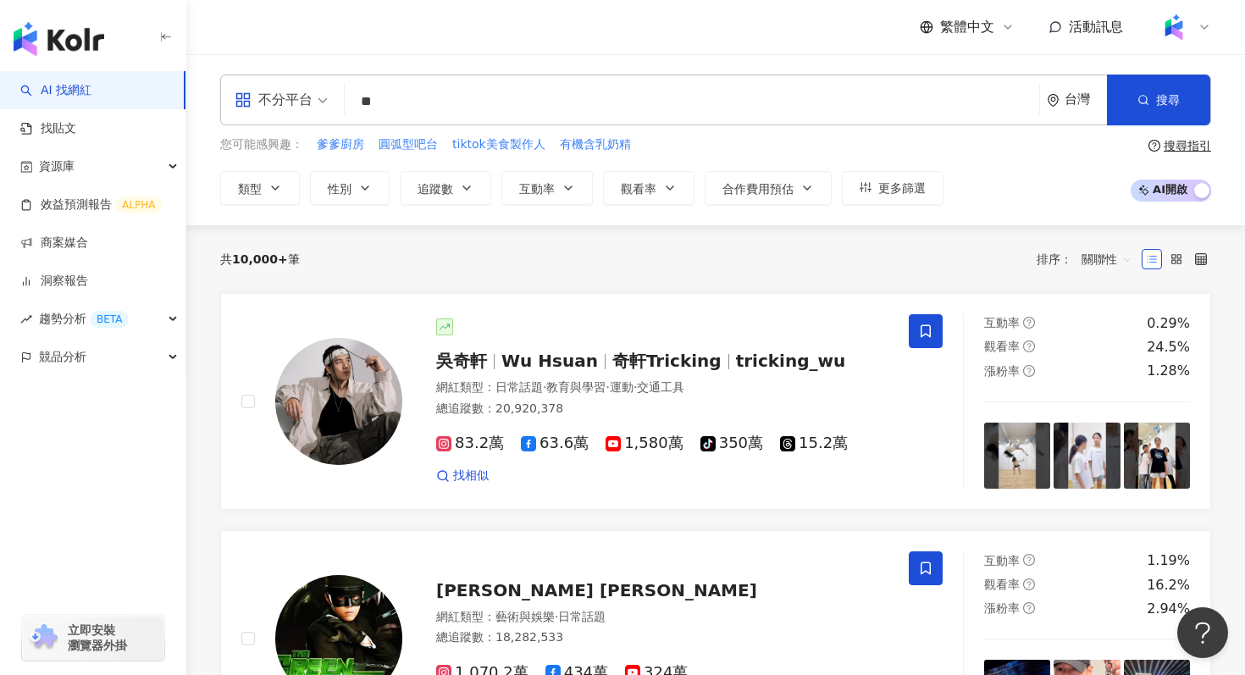
type input "*"
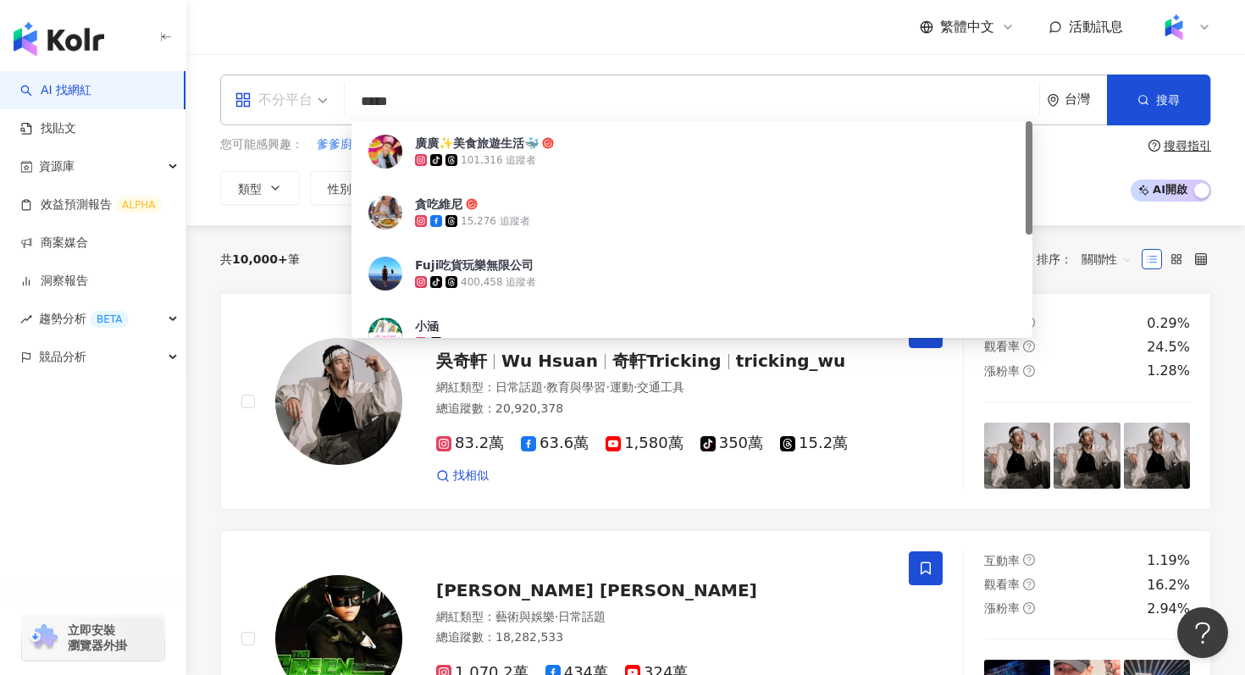
click at [274, 92] on div "不分平台" at bounding box center [274, 99] width 78 height 27
type input "*****"
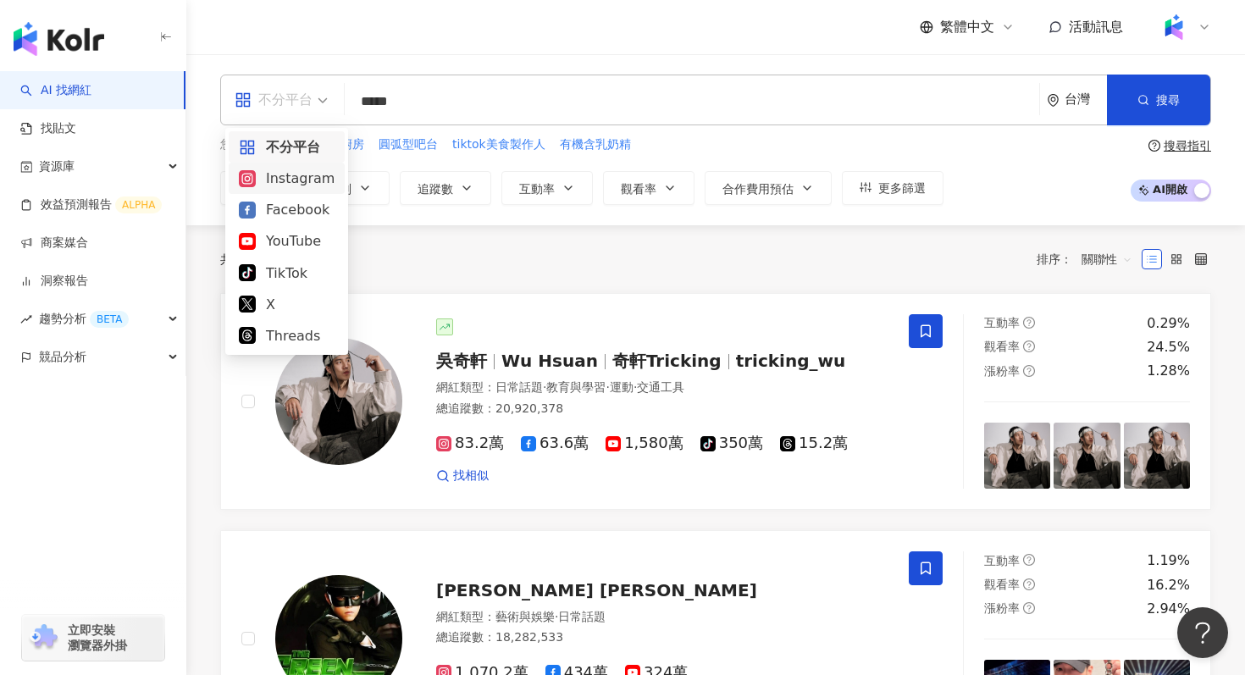
click at [278, 176] on div "Instagram" at bounding box center [287, 178] width 96 height 21
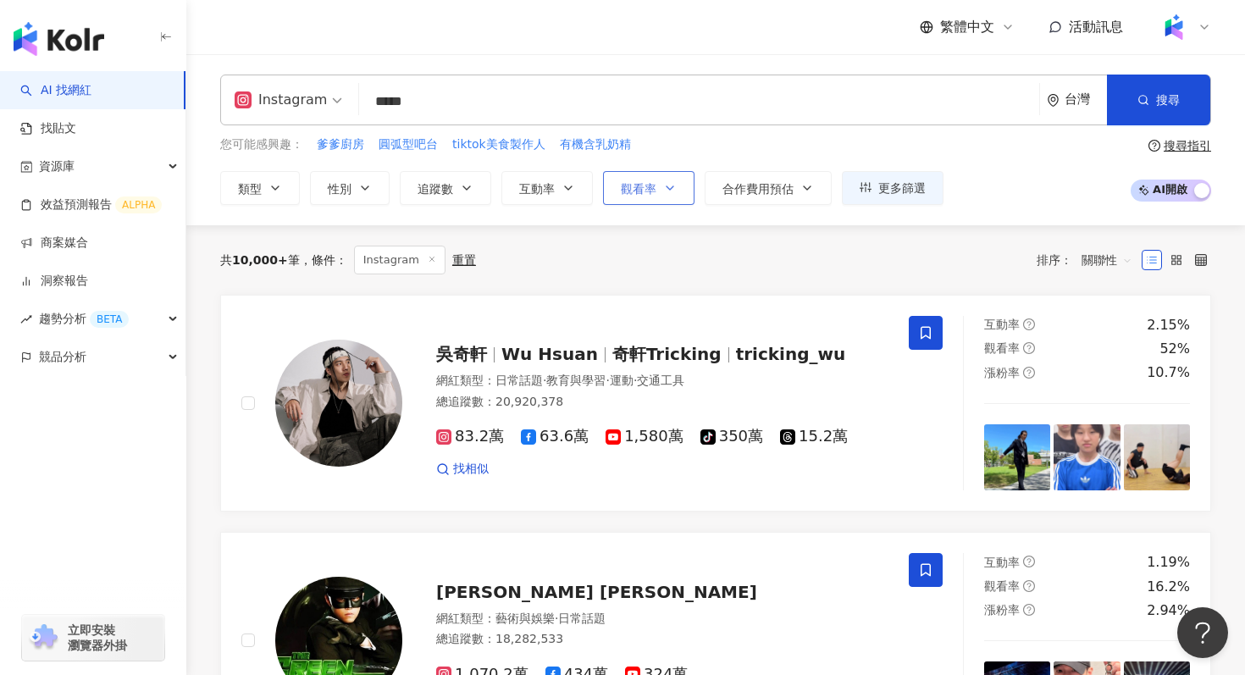
click at [634, 182] on span "觀看率" at bounding box center [639, 189] width 36 height 14
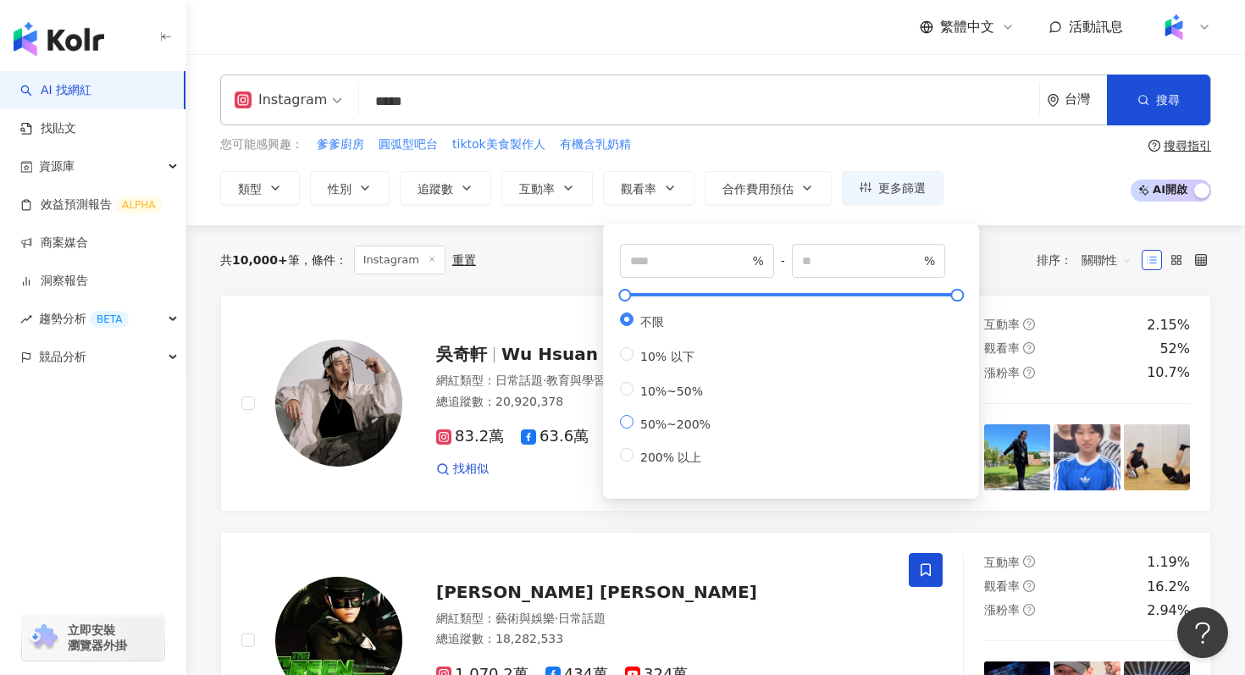
click at [645, 431] on span "50%~200%" at bounding box center [676, 425] width 84 height 14
type input "**"
type input "***"
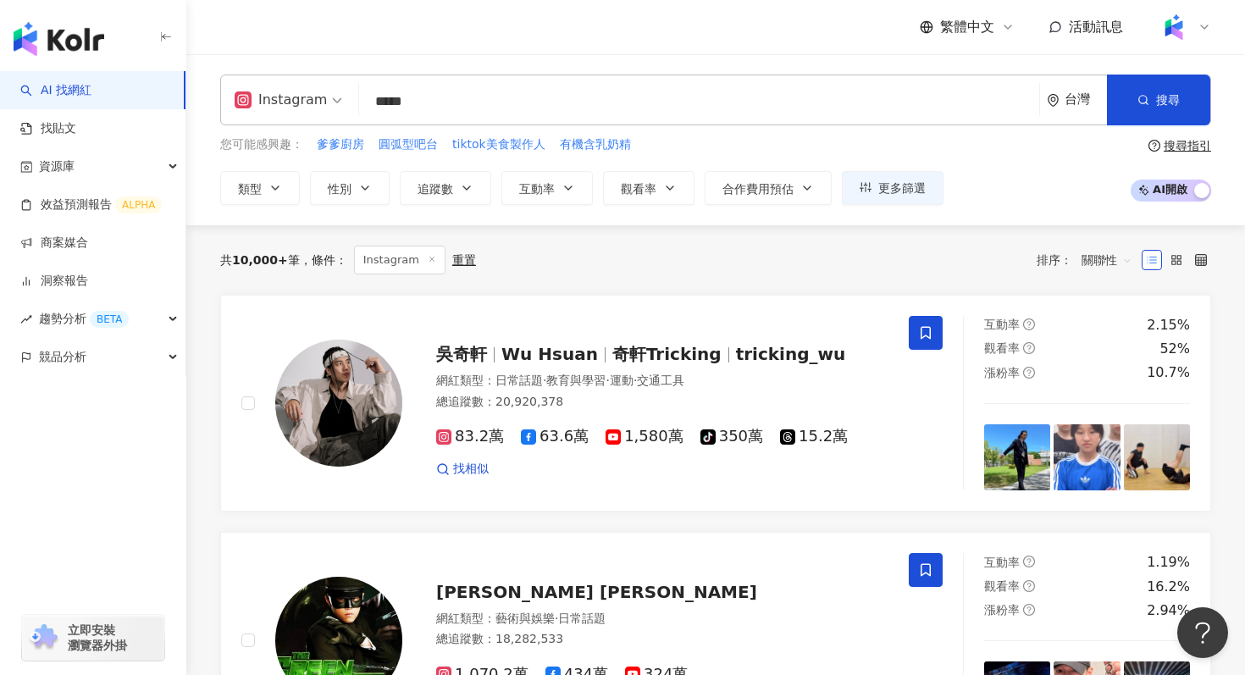
click at [1000, 173] on div "您可能感興趣： 爹爹廚房 圓弧型吧台 tiktok美食製作人 有機含乳奶精 類型 性別 追蹤數 互動率 觀看率 合作費用預估 更多篩選 ** % - *** …" at bounding box center [715, 170] width 991 height 69
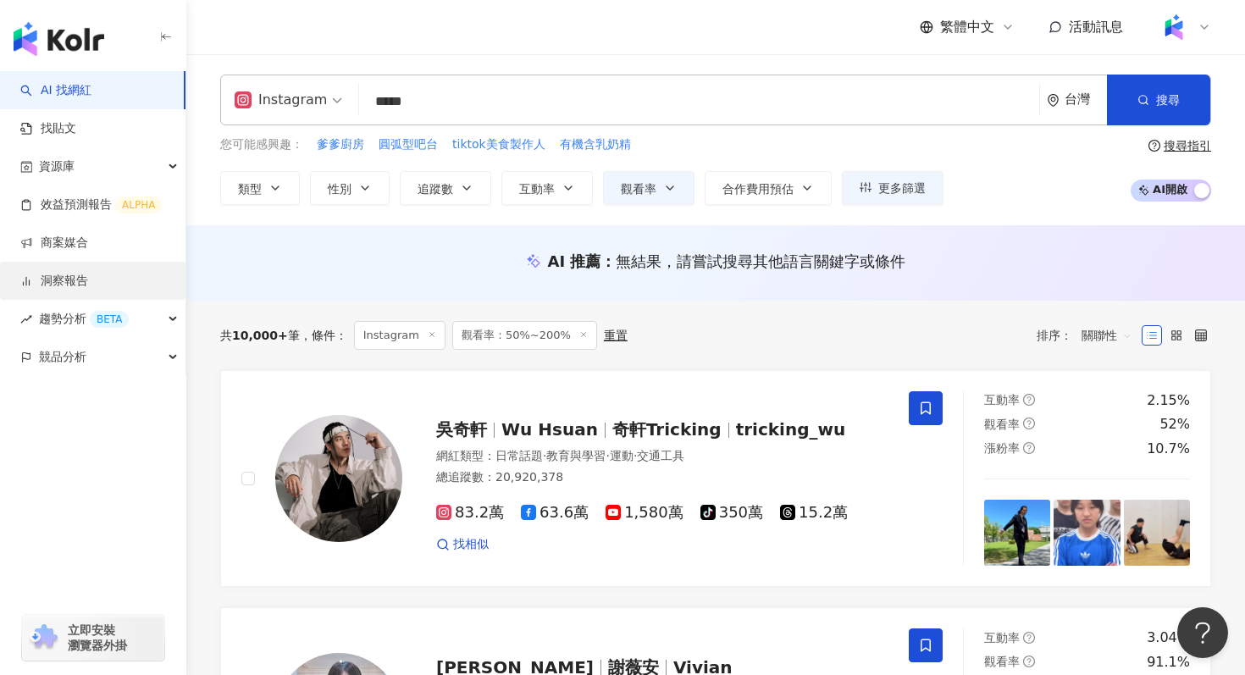
click at [64, 280] on link "洞察報告" at bounding box center [54, 281] width 68 height 17
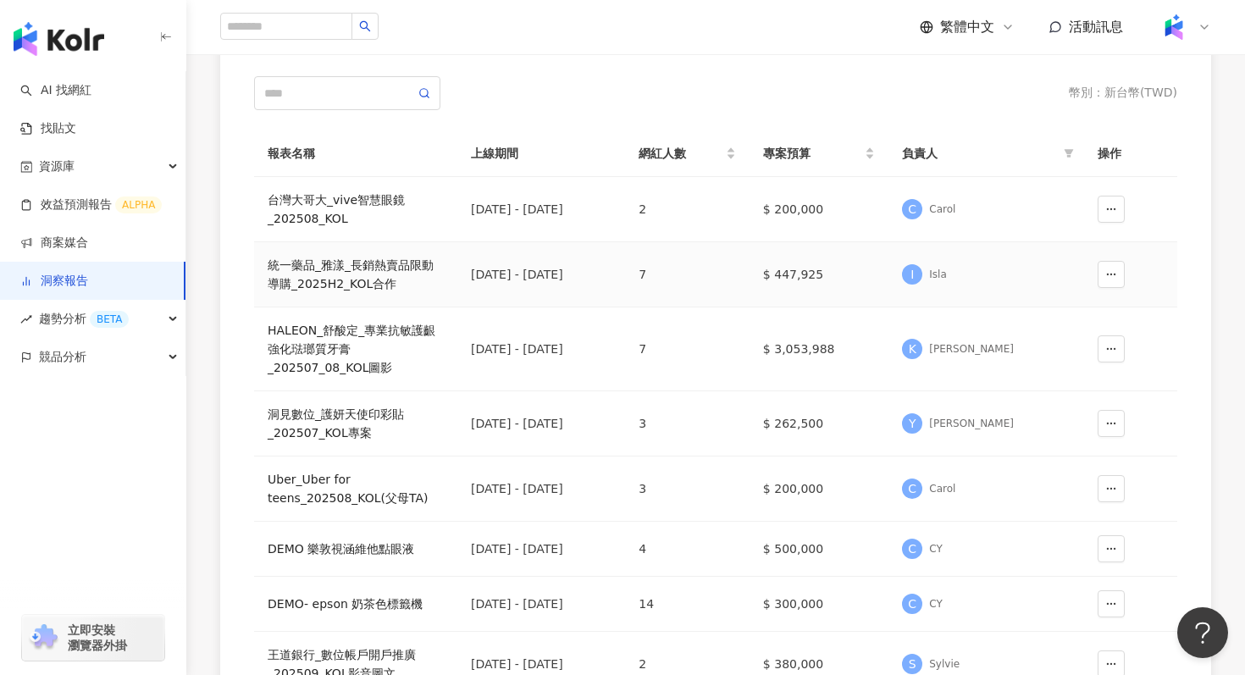
scroll to position [157, 0]
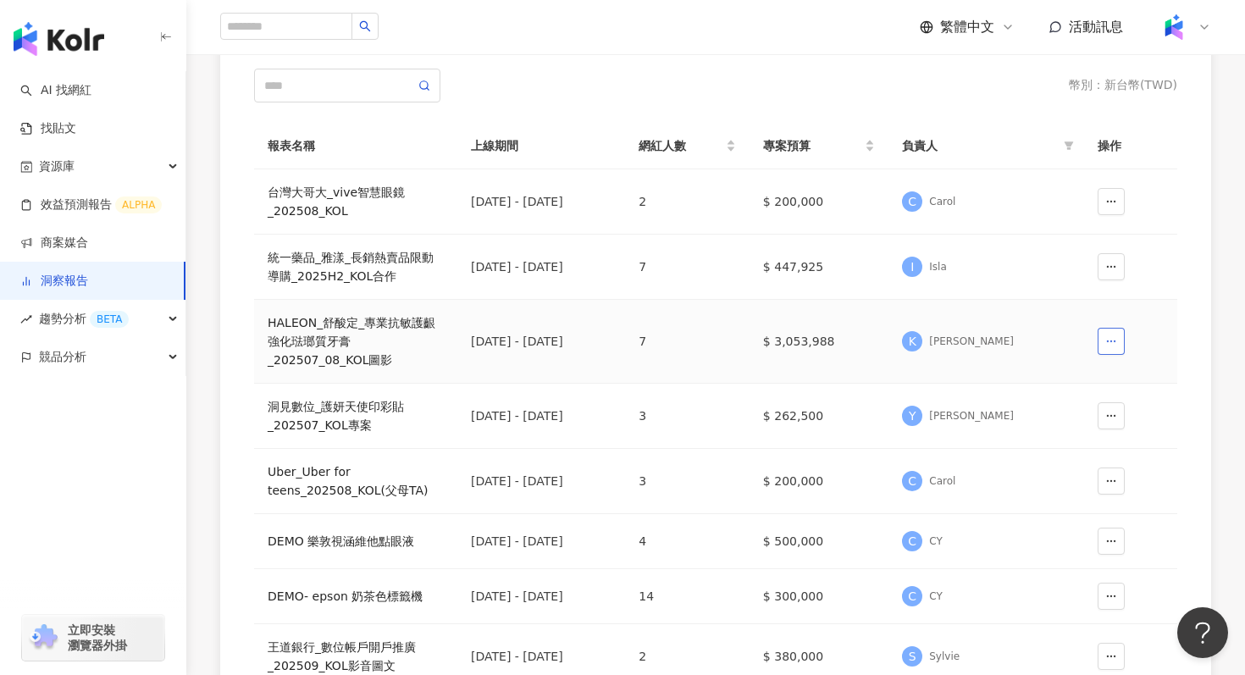
click at [1105, 351] on button "button" at bounding box center [1111, 341] width 27 height 27
click at [389, 331] on div "HALEON_舒酸定_專業抗敏護齦強化琺瑯質牙膏_202507_08_KOL圖影" at bounding box center [356, 341] width 176 height 56
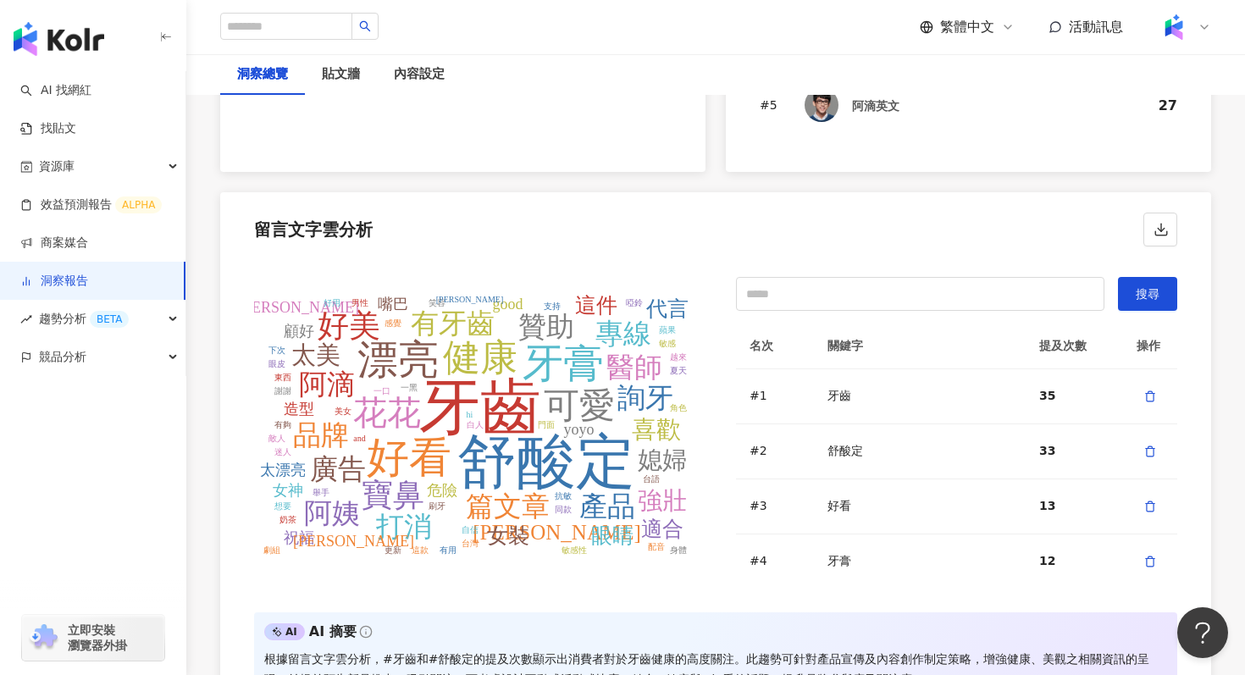
scroll to position [3126, 0]
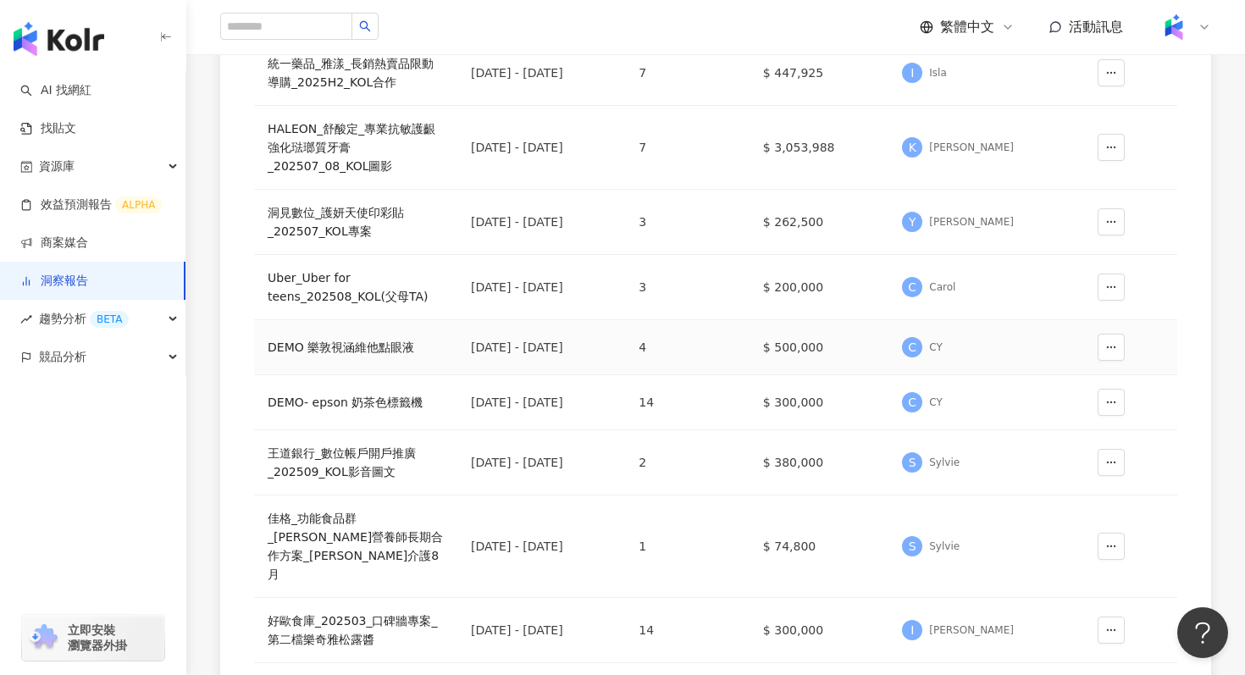
scroll to position [357, 0]
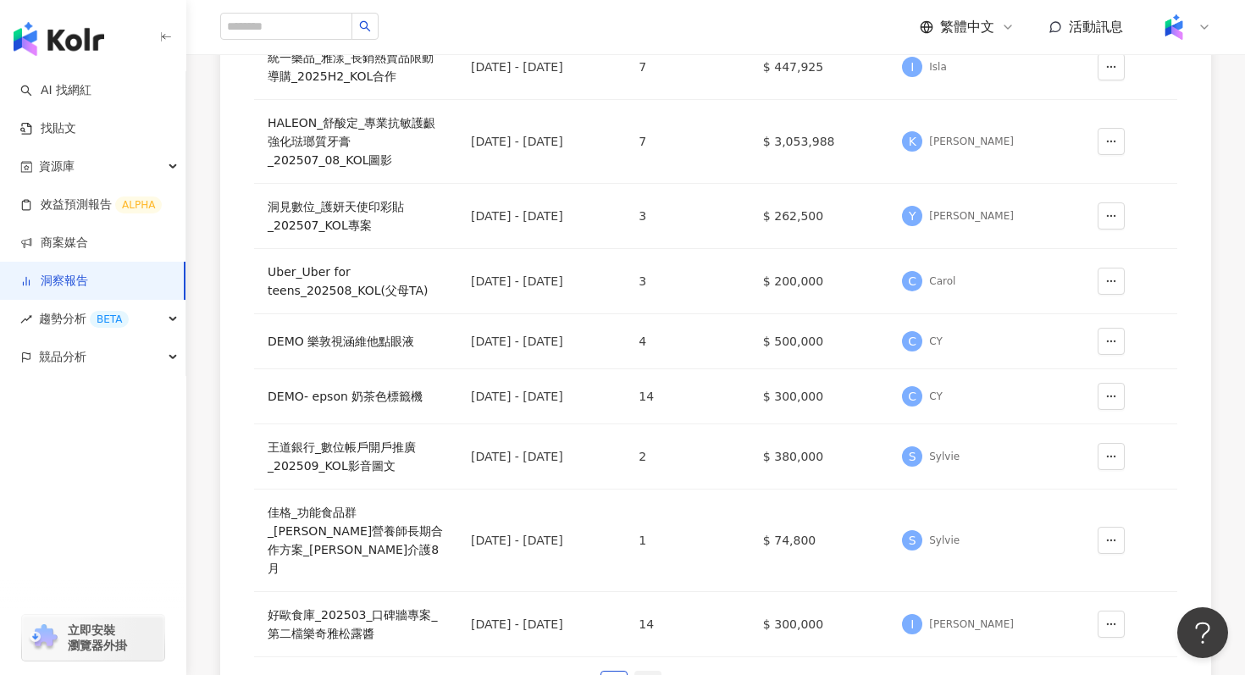
click at [641, 672] on link "2" at bounding box center [647, 684] width 25 height 25
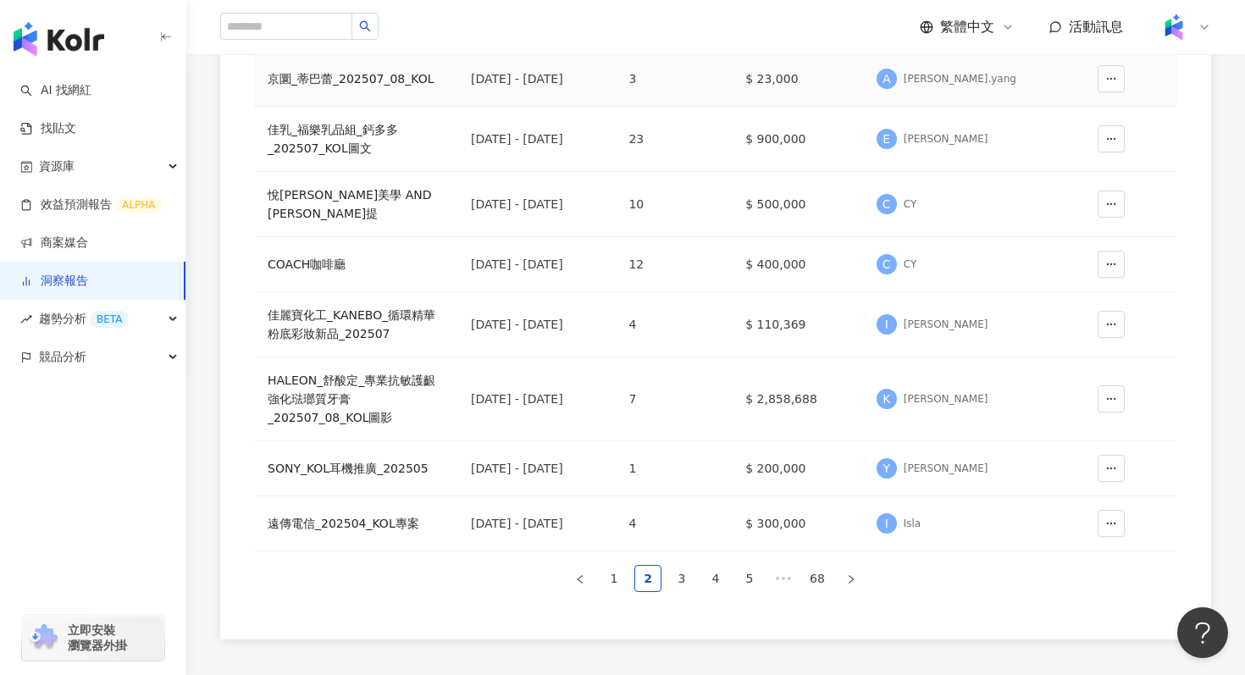
scroll to position [407, 0]
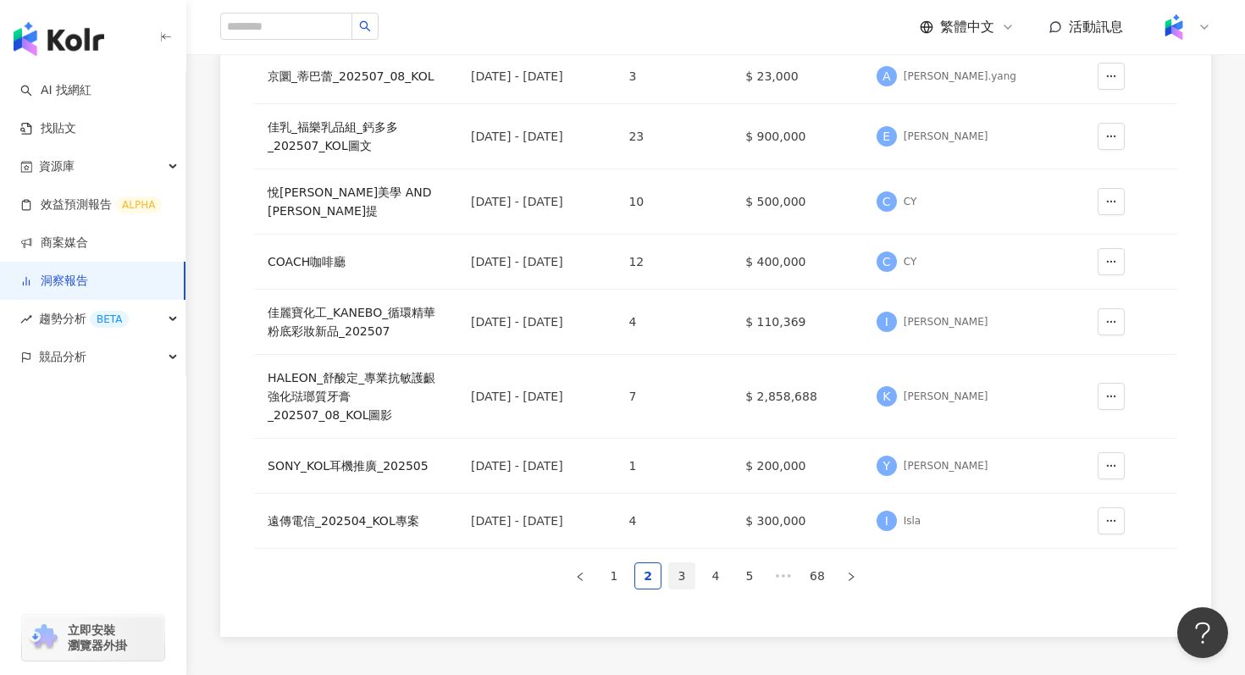
click at [680, 566] on link "3" at bounding box center [681, 575] width 25 height 25
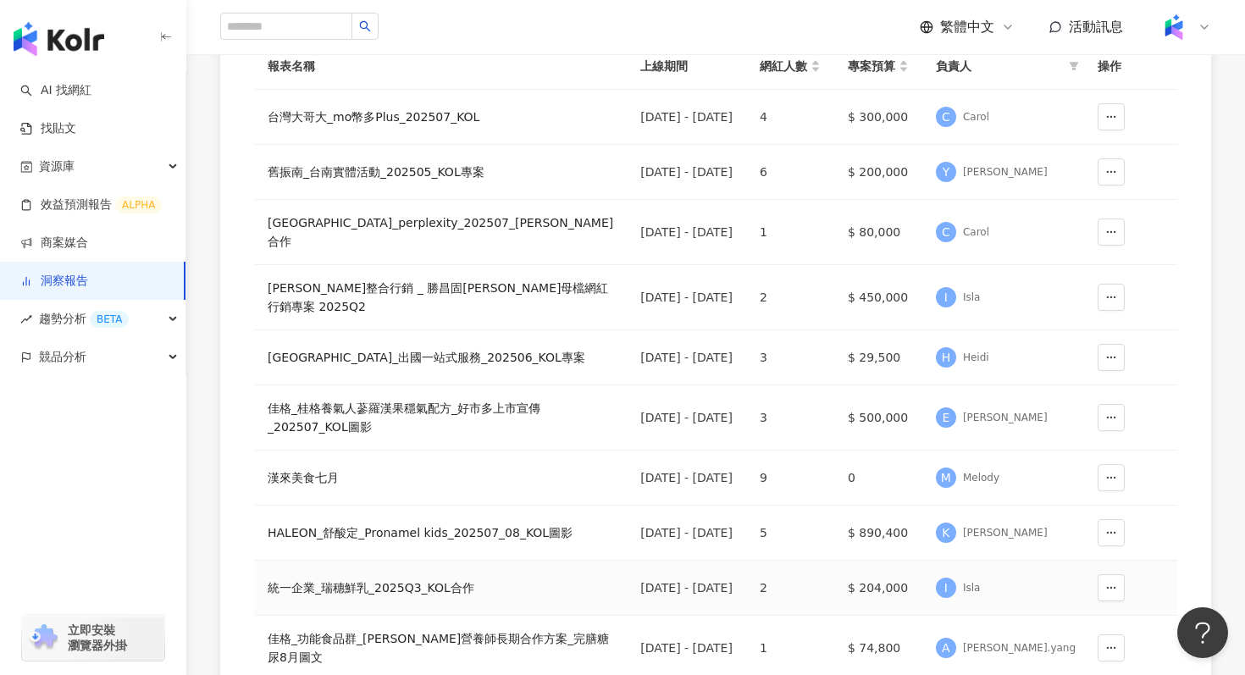
scroll to position [234, 0]
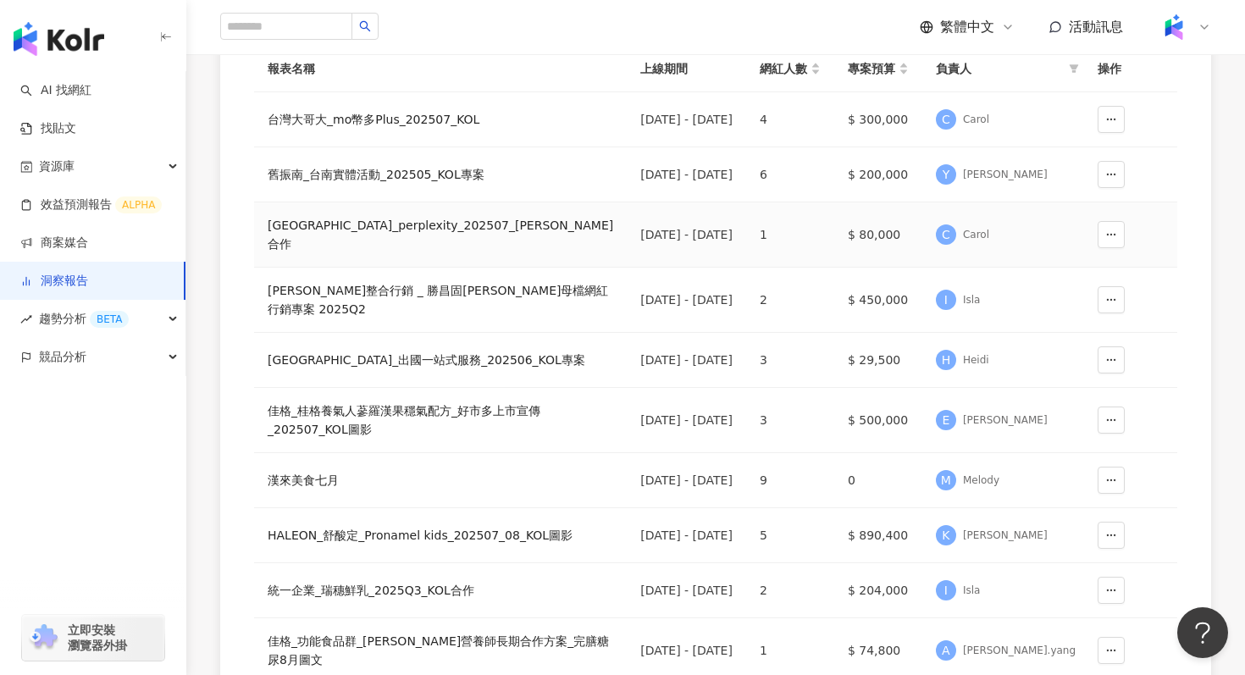
click at [346, 242] on div "台灣大哥大_perplexity_202507_藍亦明合作" at bounding box center [441, 234] width 346 height 37
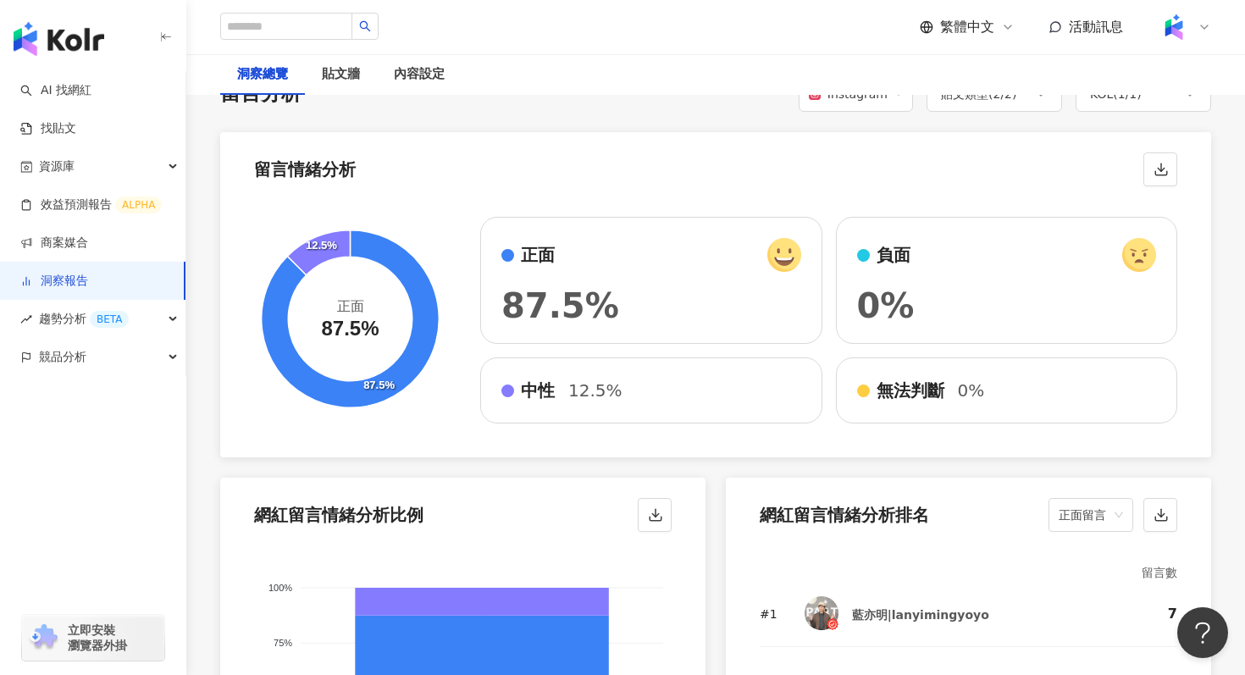
scroll to position [2318, 0]
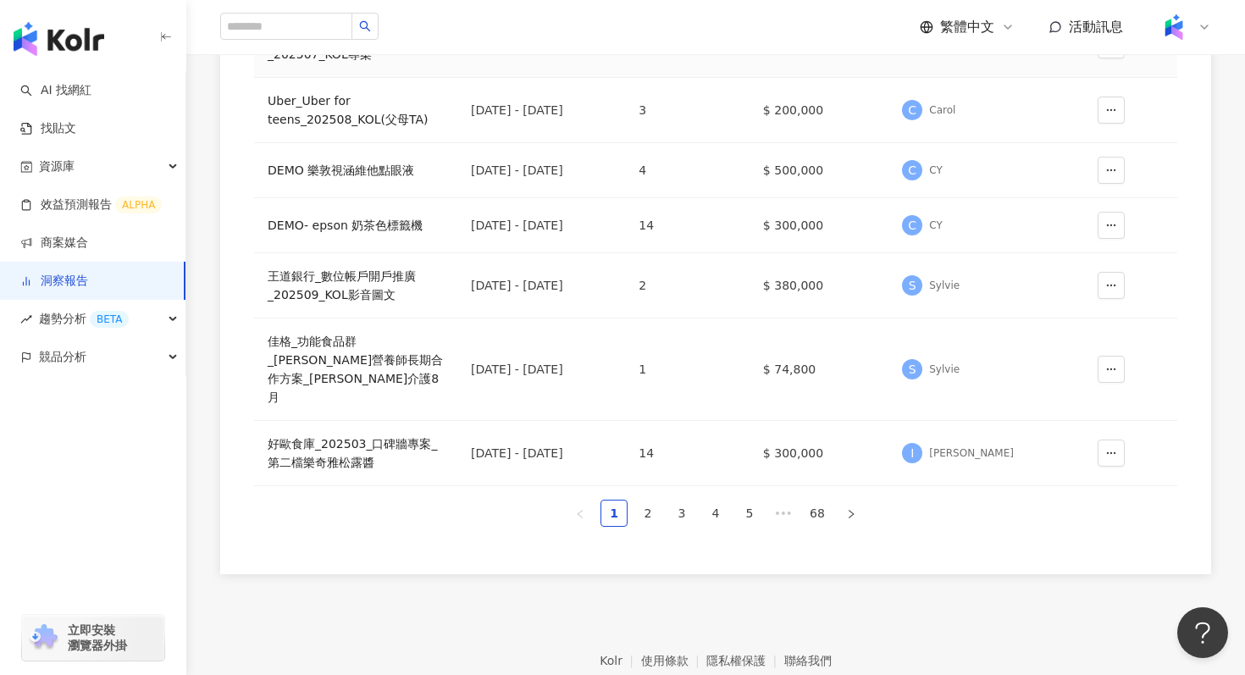
scroll to position [529, 0]
click at [639, 499] on link "2" at bounding box center [647, 511] width 25 height 25
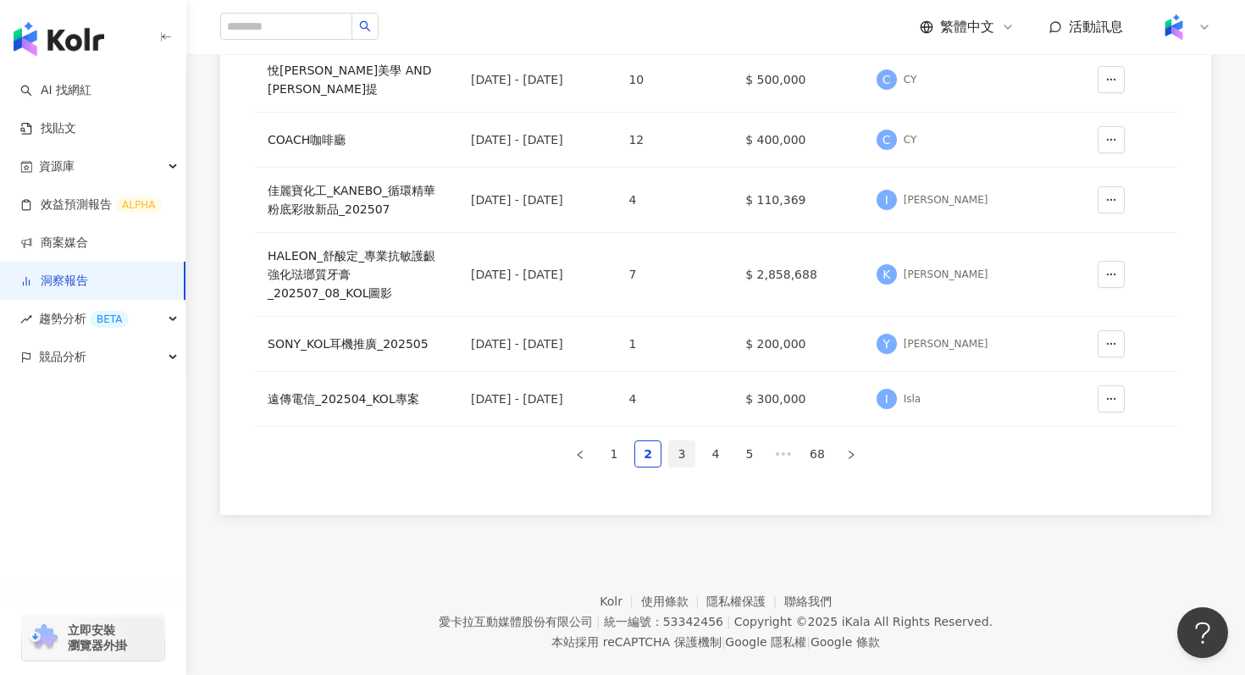
click at [682, 445] on link "3" at bounding box center [681, 453] width 25 height 25
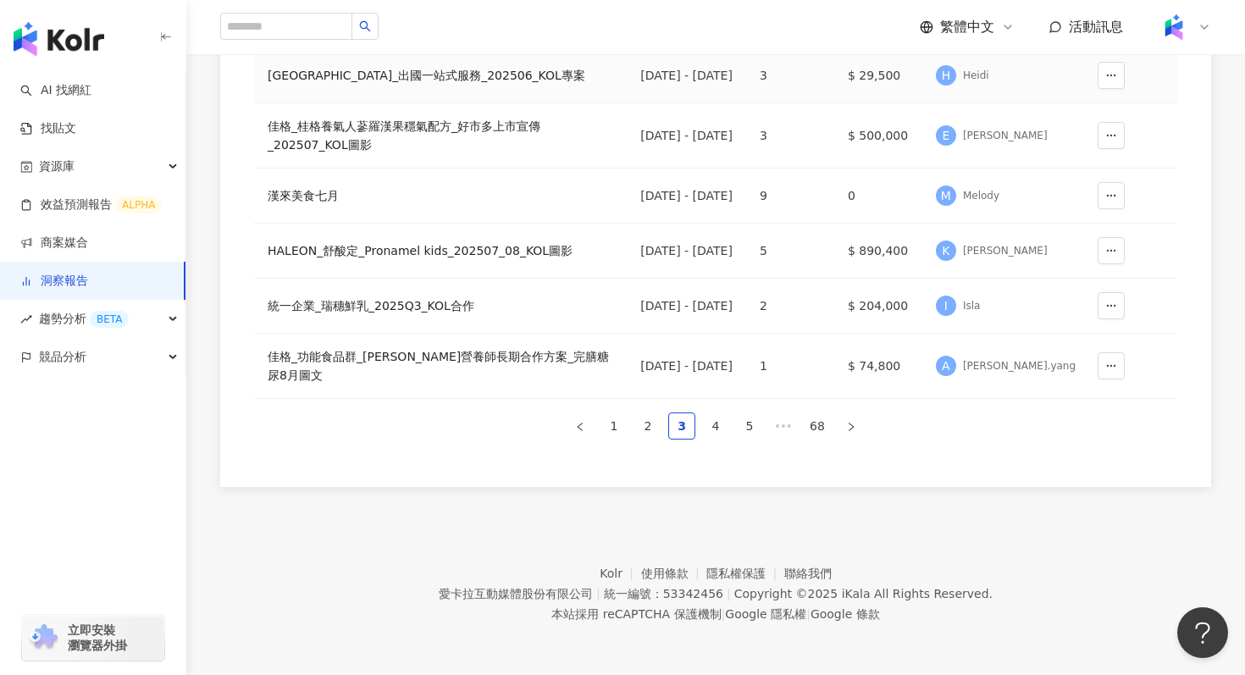
click at [325, 81] on div "New台灣大哥大_出國一站式服務_202506_KOL專案" at bounding box center [441, 75] width 346 height 19
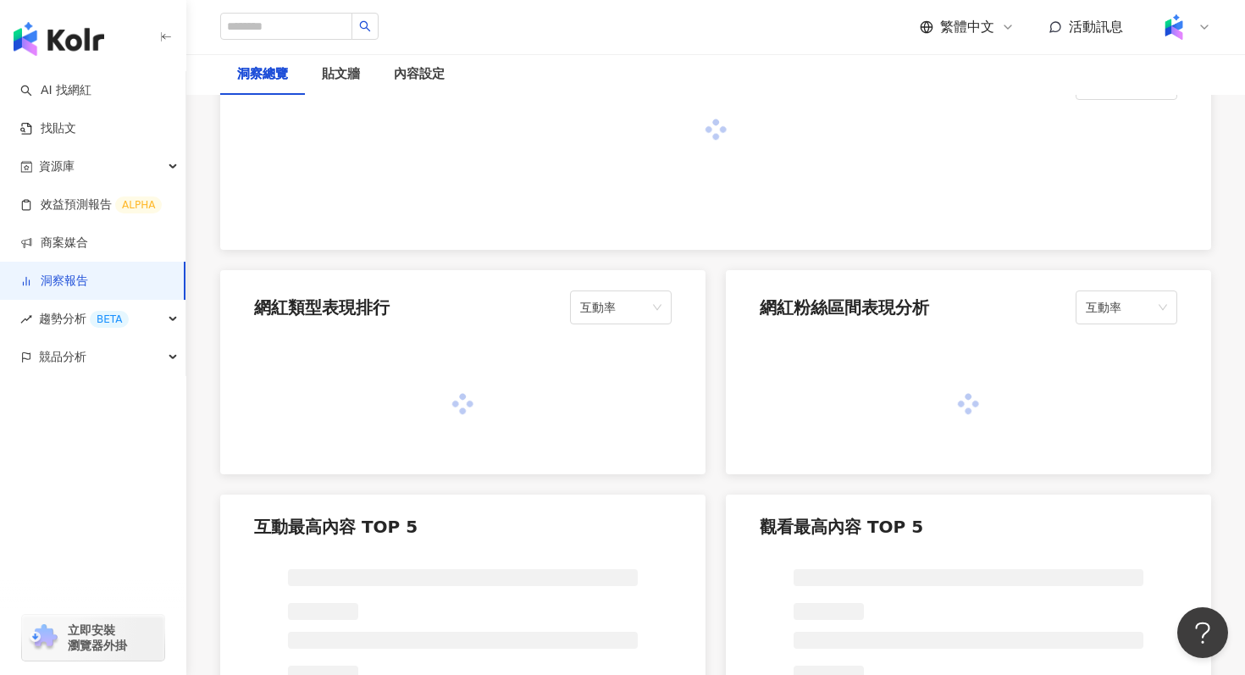
scroll to position [1401, 0]
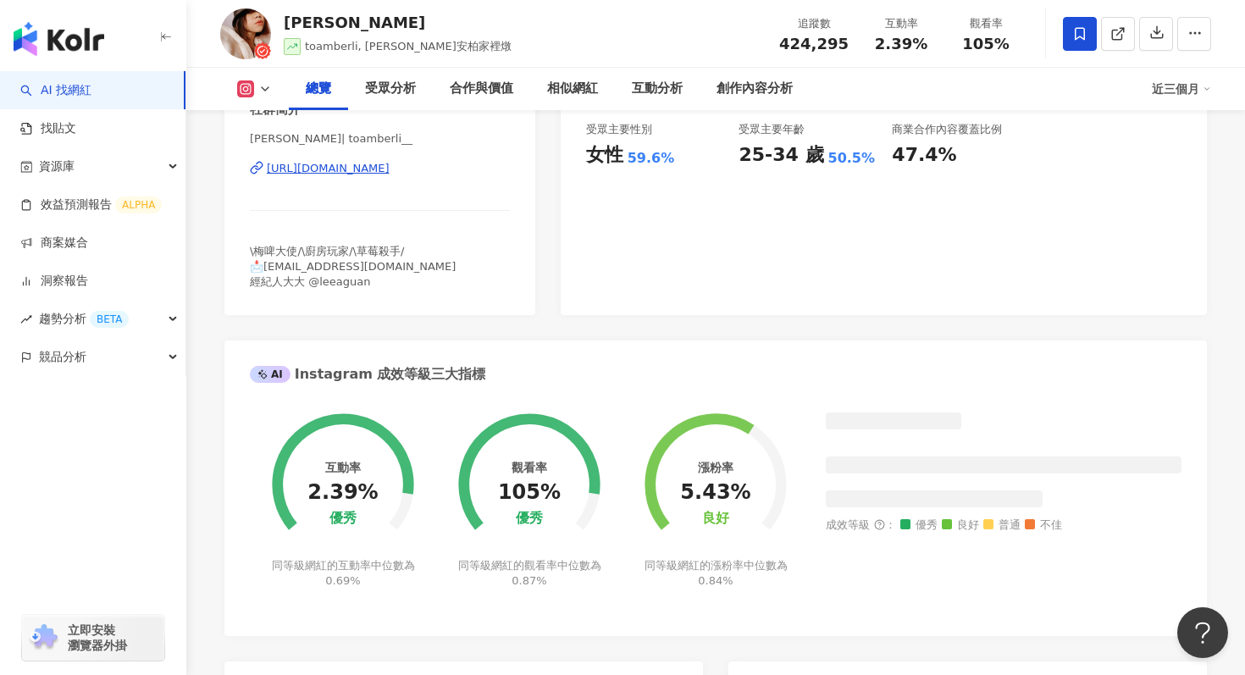
scroll to position [396, 0]
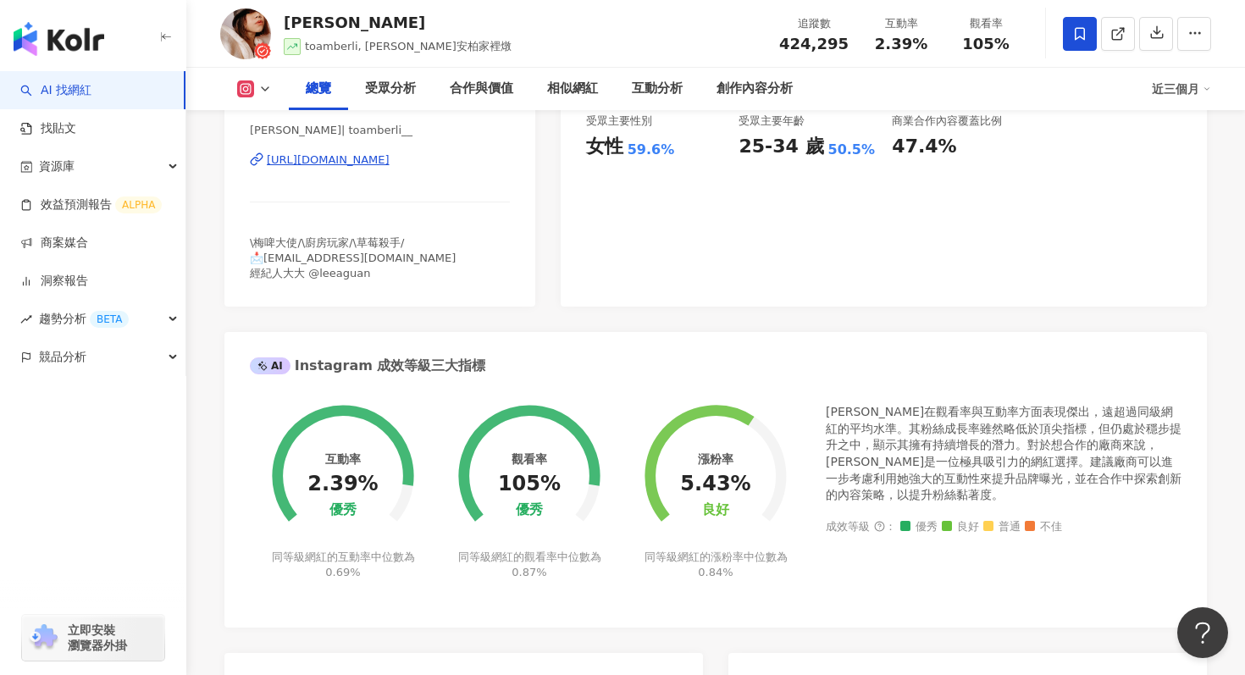
drag, startPoint x: 263, startPoint y: 170, endPoint x: 506, endPoint y: 175, distance: 242.3
click at [506, 175] on div "[PERSON_NAME]| toamberli__ [URL][DOMAIN_NAME]" at bounding box center [380, 172] width 260 height 99
copy div "[URL][DOMAIN_NAME]"
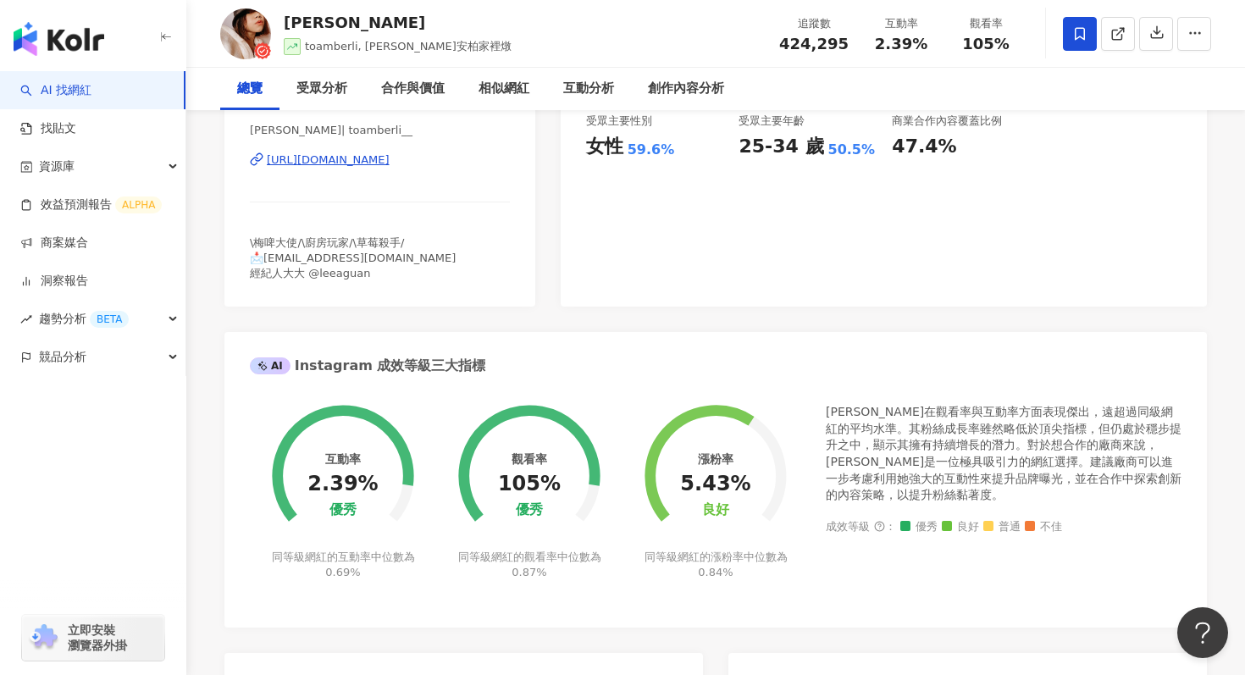
scroll to position [0, 0]
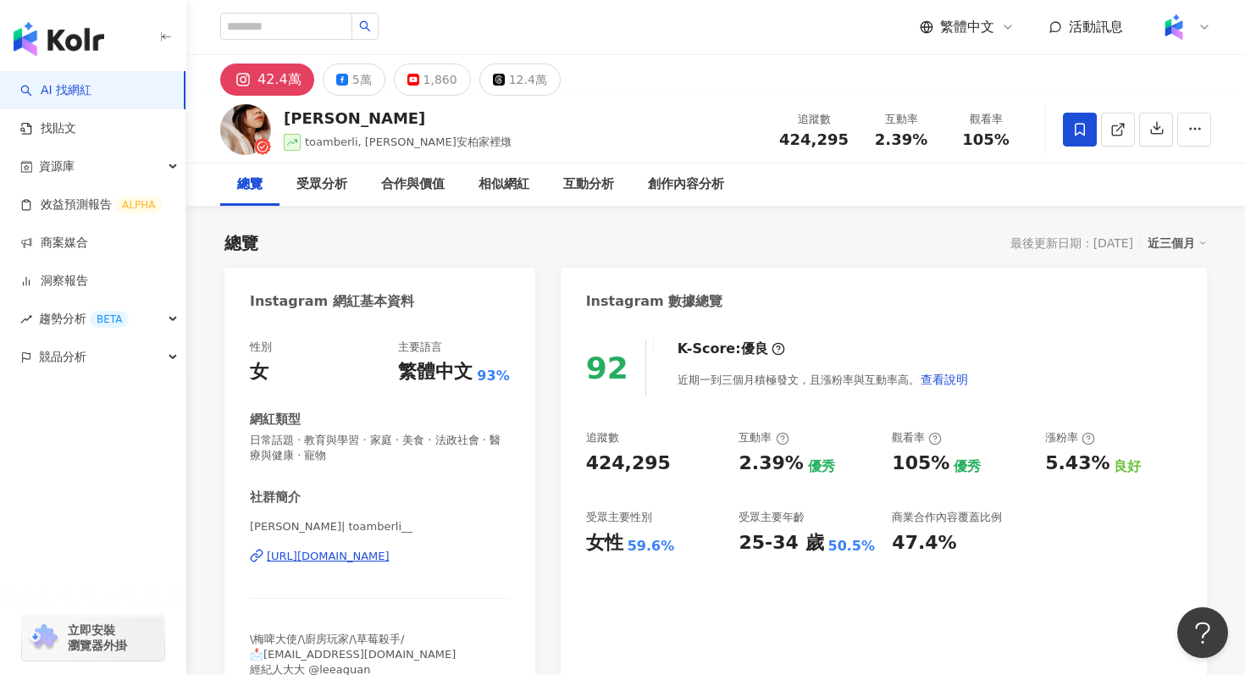
click at [338, 551] on div "[URL][DOMAIN_NAME]" at bounding box center [328, 556] width 123 height 15
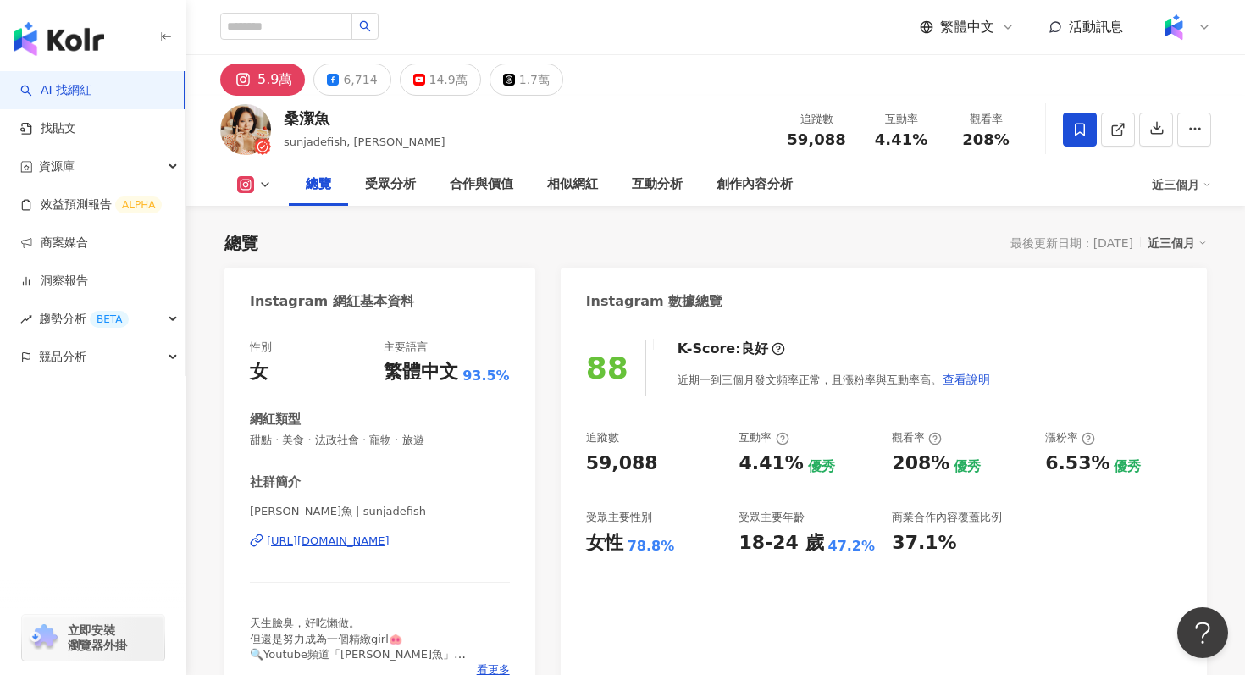
scroll to position [239, 0]
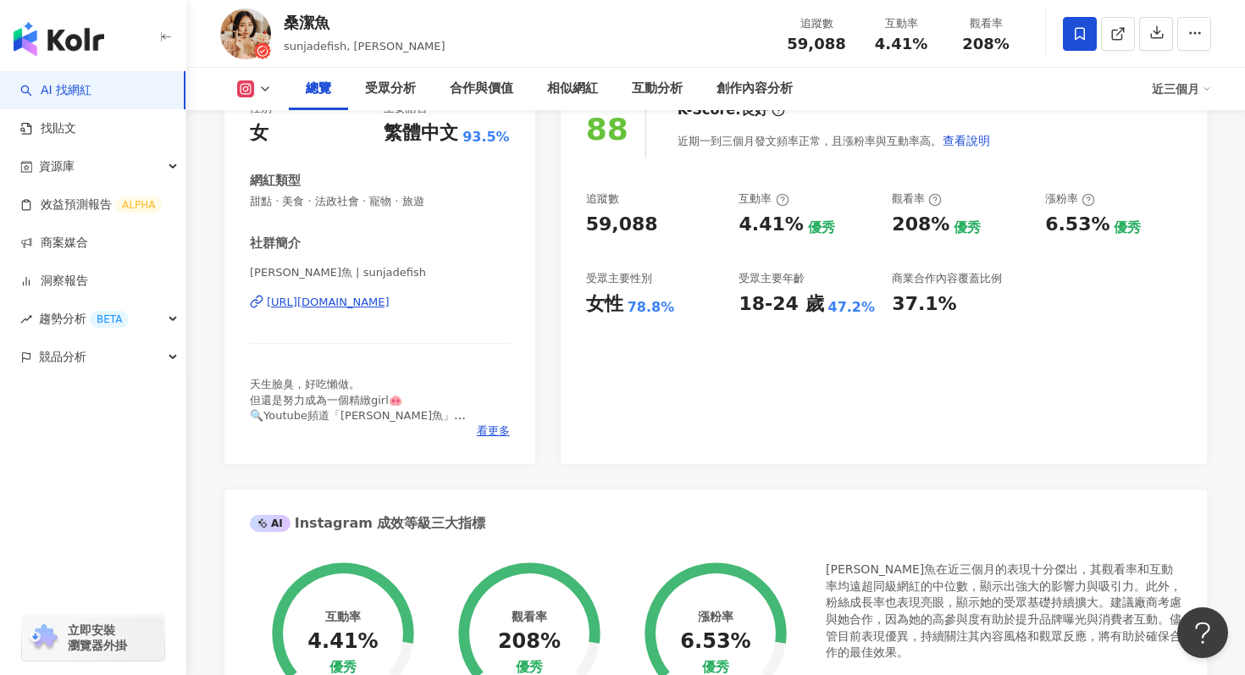
drag, startPoint x: 259, startPoint y: 315, endPoint x: 508, endPoint y: 307, distance: 249.2
click at [508, 307] on div "[PERSON_NAME]魚 | sunjadefish [URL][DOMAIN_NAME]" at bounding box center [380, 314] width 260 height 99
copy div "[URL][DOMAIN_NAME]"
drag, startPoint x: 342, startPoint y: 26, endPoint x: 273, endPoint y: 23, distance: 69.5
click at [273, 23] on div "[PERSON_NAME]魚 sunjadefish, [PERSON_NAME] 追蹤數 59,088 互動率 4.41% 觀看率 208%" at bounding box center [715, 33] width 1059 height 67
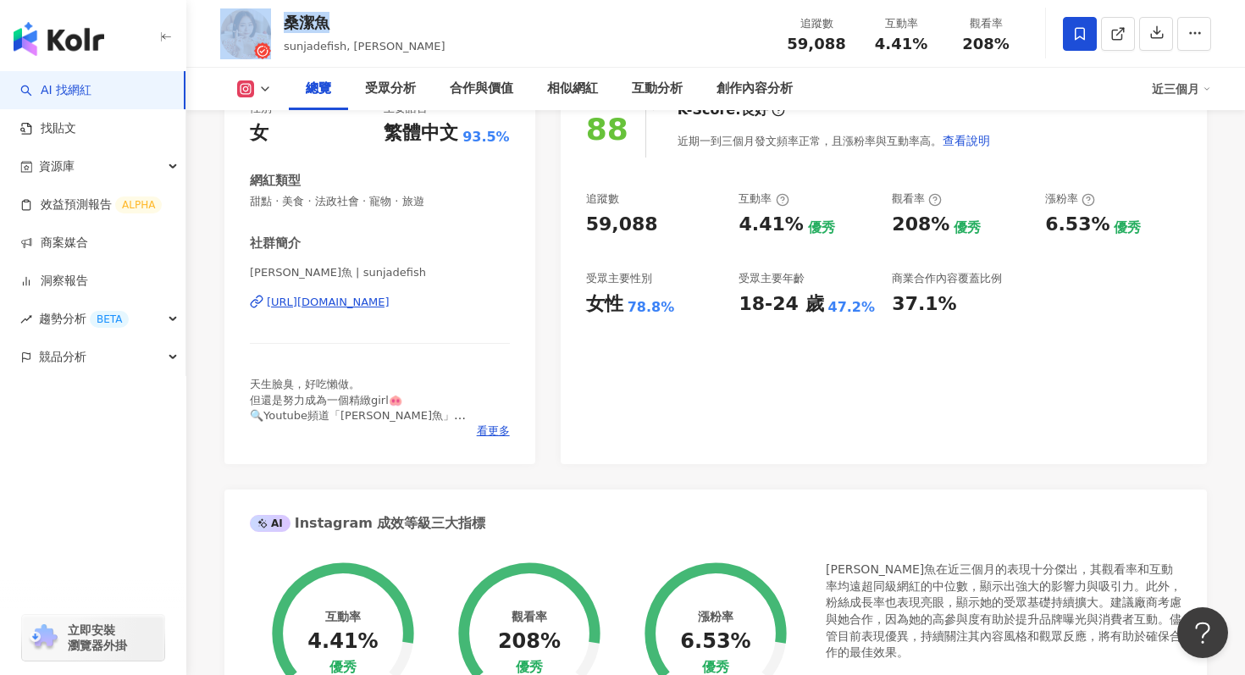
copy div "桑潔魚"
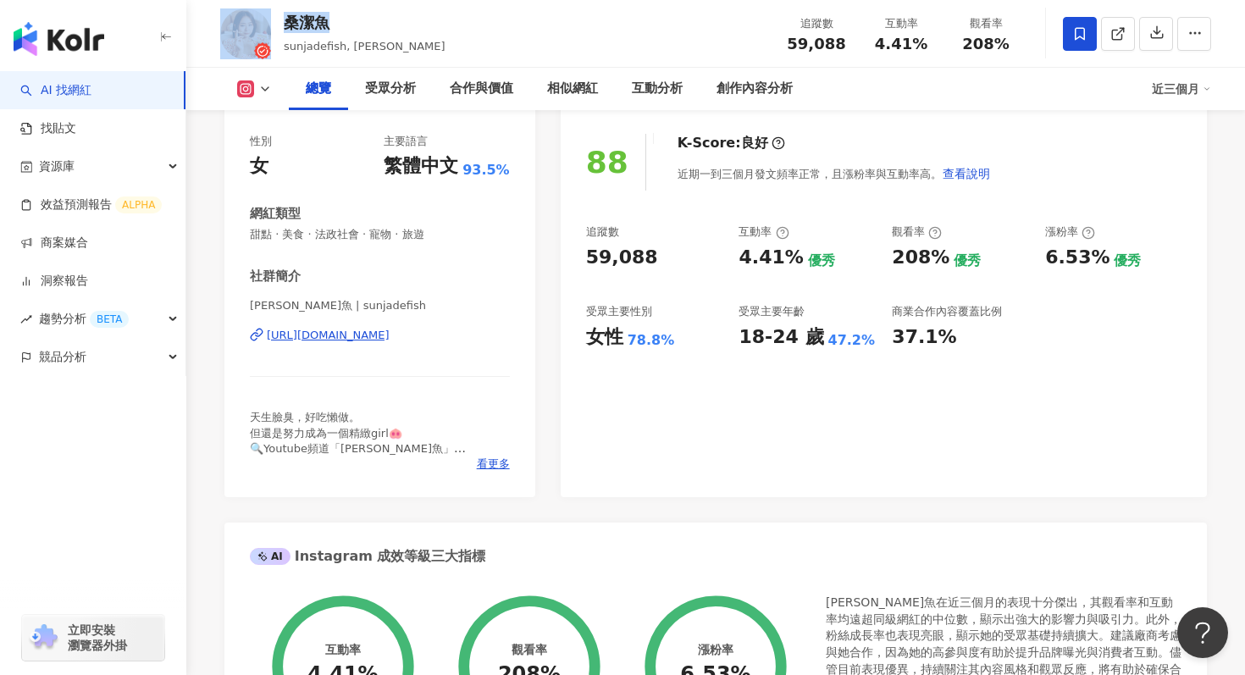
scroll to position [69, 0]
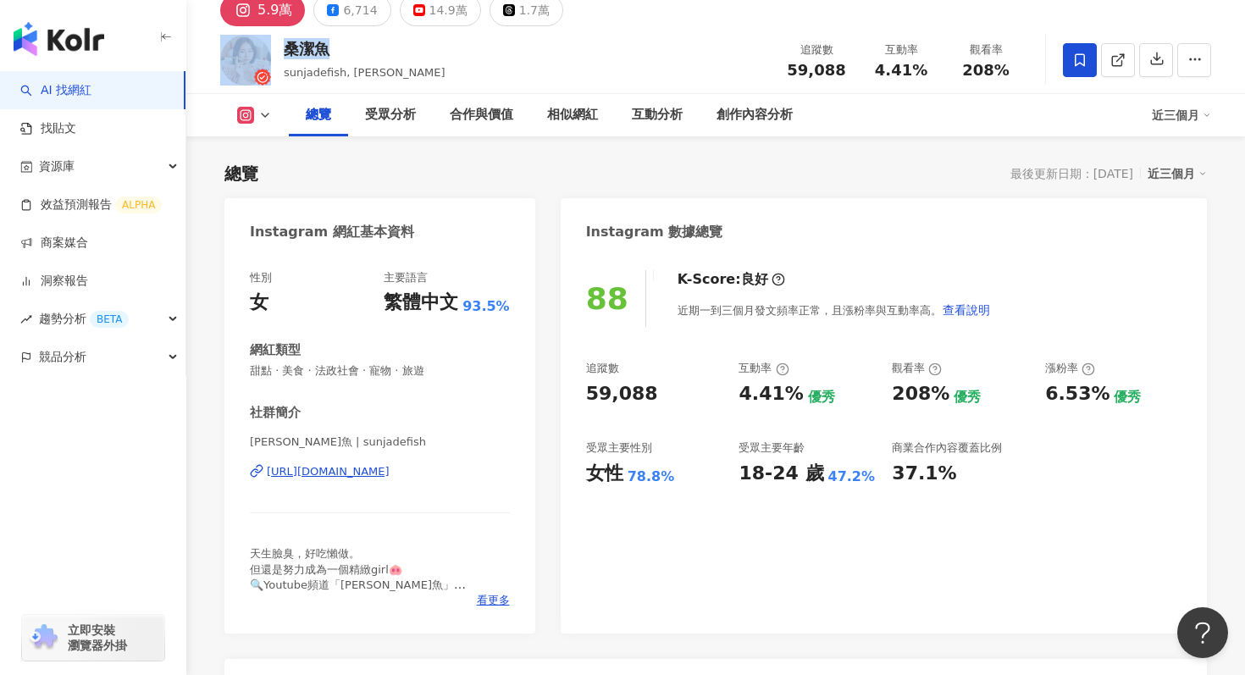
click at [385, 473] on div "[URL][DOMAIN_NAME]" at bounding box center [328, 471] width 123 height 15
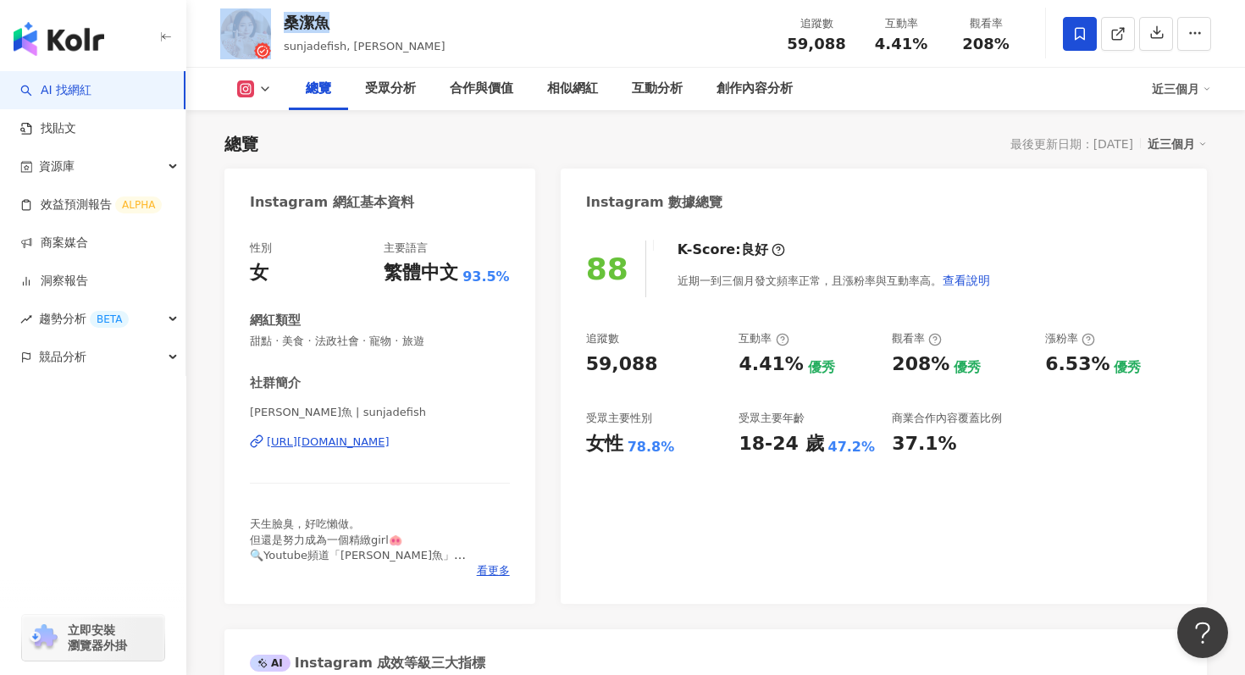
scroll to position [77, 0]
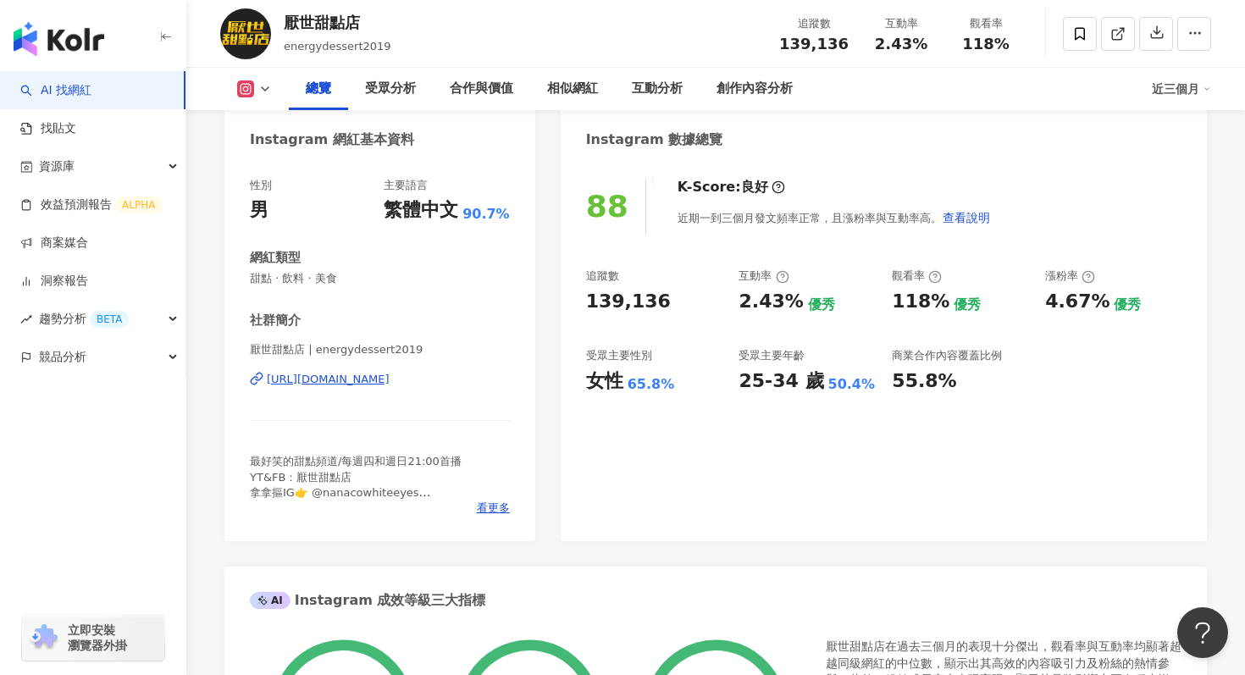
scroll to position [161, 0]
click at [380, 384] on div "https://www.instagram.com/energydessert2019/" at bounding box center [328, 380] width 123 height 15
drag, startPoint x: 254, startPoint y: 390, endPoint x: 462, endPoint y: 407, distance: 208.3
click at [462, 407] on div "厭世甜點店 | energydessert2019 https://www.instagram.com/energydessert2019/" at bounding box center [380, 392] width 260 height 99
copy div "https://www.instagram.com/energydessert2019/"
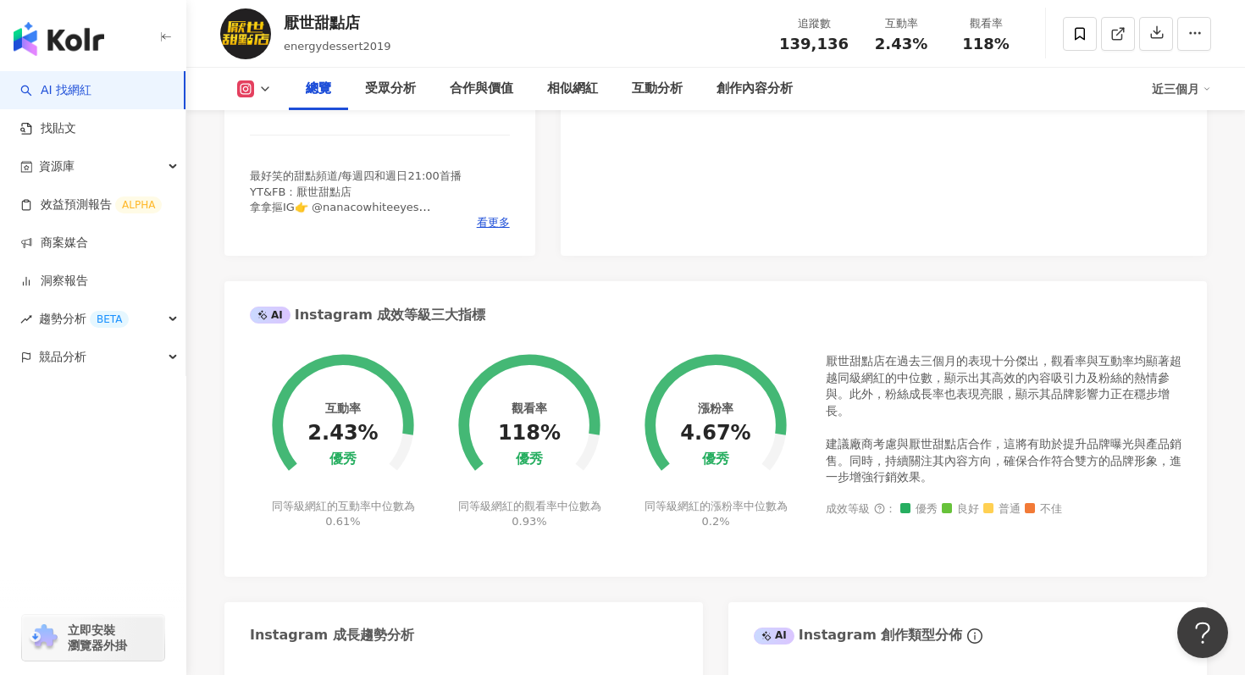
scroll to position [448, 0]
click at [266, 79] on div "總覽 受眾分析 合作與價值 相似網紅 互動分析 創作內容分析 近三個月" at bounding box center [715, 89] width 991 height 42
click at [263, 88] on polyline at bounding box center [265, 88] width 7 height 3
click at [269, 194] on button "YouTube" at bounding box center [281, 198] width 102 height 24
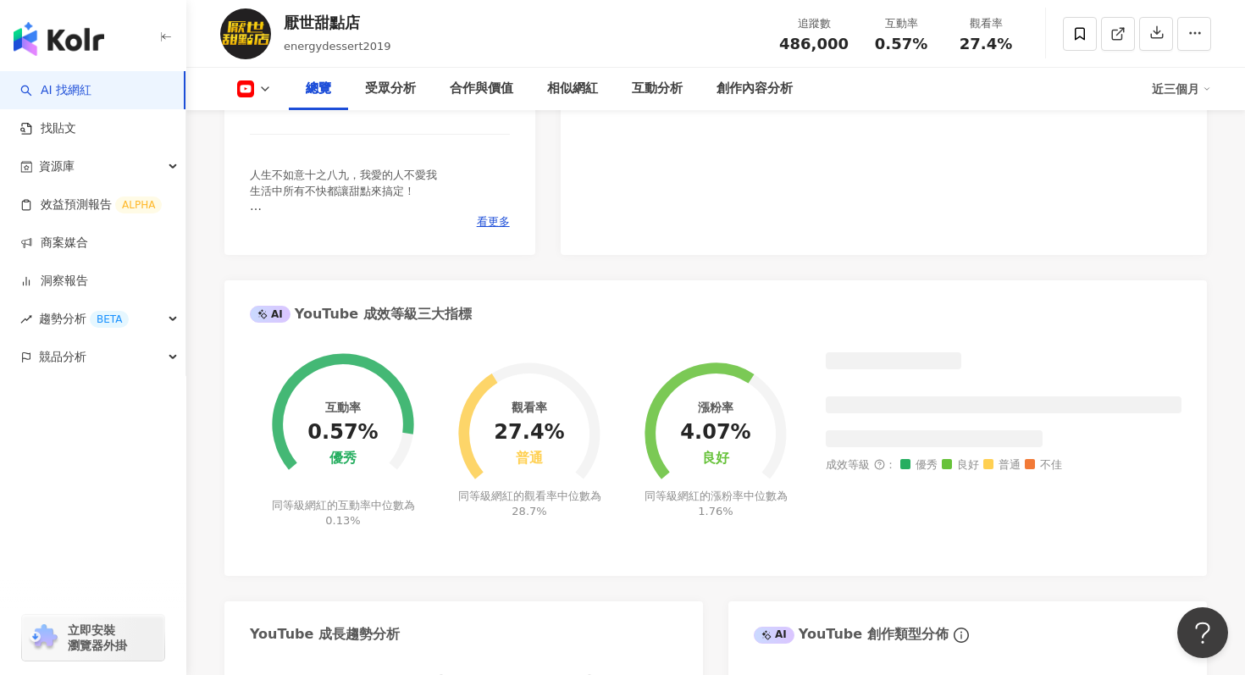
click at [265, 87] on icon at bounding box center [265, 89] width 14 height 14
click at [269, 120] on button "Instagram" at bounding box center [281, 120] width 102 height 24
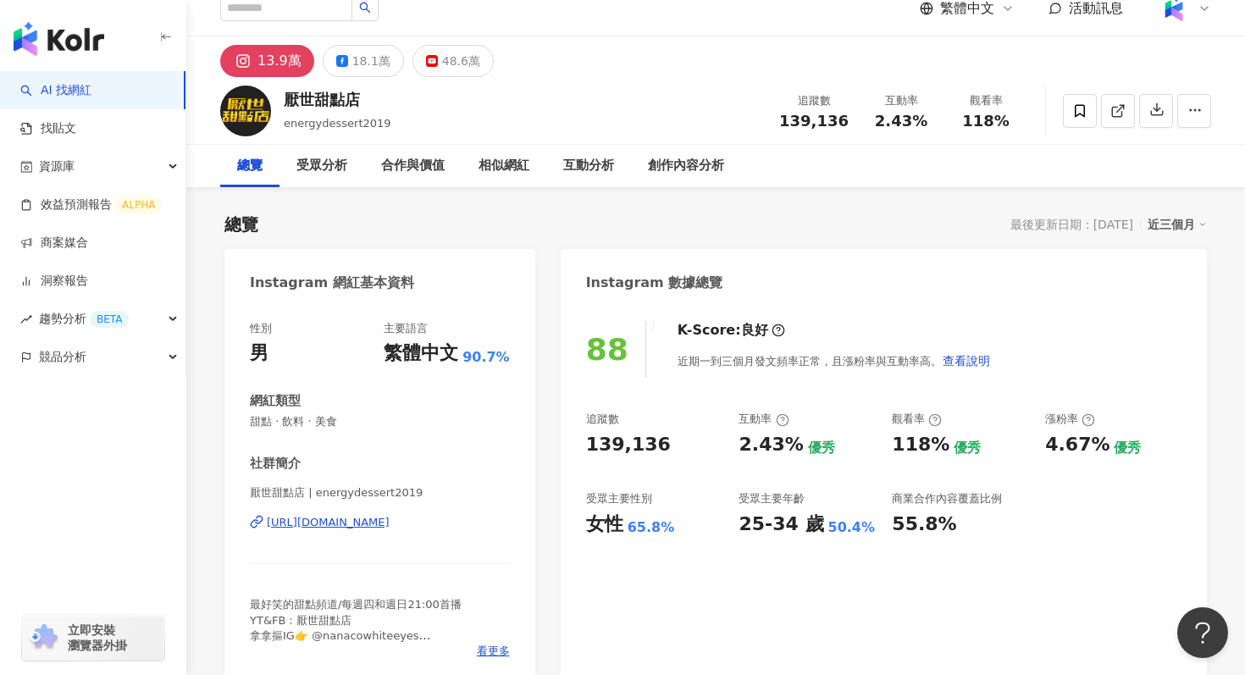
scroll to position [7, 0]
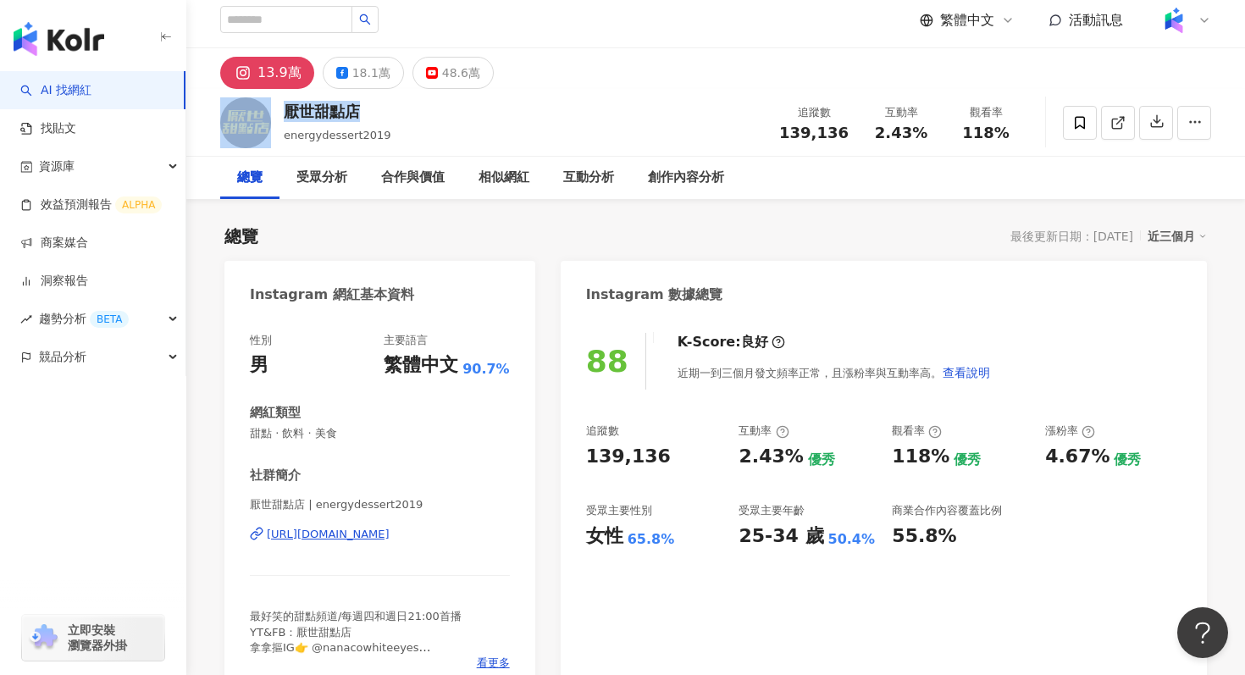
drag, startPoint x: 372, startPoint y: 113, endPoint x: 276, endPoint y: 114, distance: 95.7
click at [276, 114] on div "厭世甜點店 energydessert2019 追蹤數 139,136 互動率 2.43% 觀看率 118%" at bounding box center [715, 122] width 1059 height 67
copy div "厭世甜點店"
click at [518, 162] on div "相似網紅" at bounding box center [504, 178] width 85 height 42
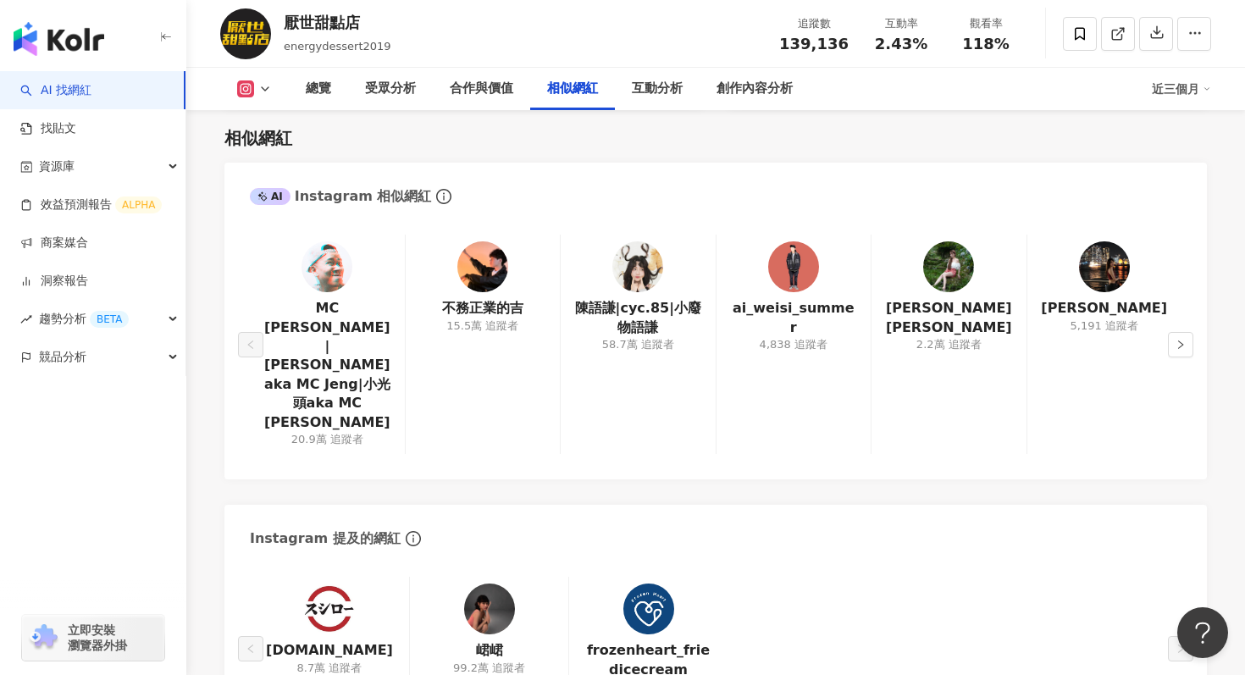
click at [324, 269] on img at bounding box center [327, 266] width 51 height 51
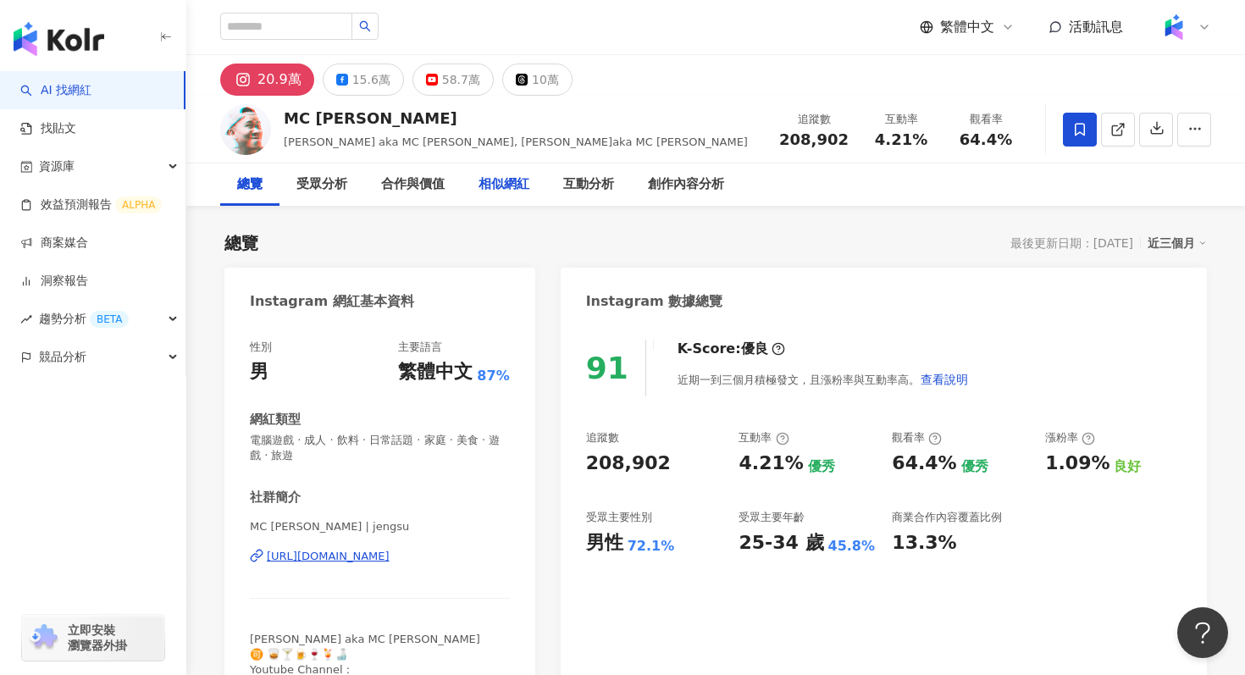
click at [488, 185] on div "相似網紅" at bounding box center [504, 184] width 51 height 20
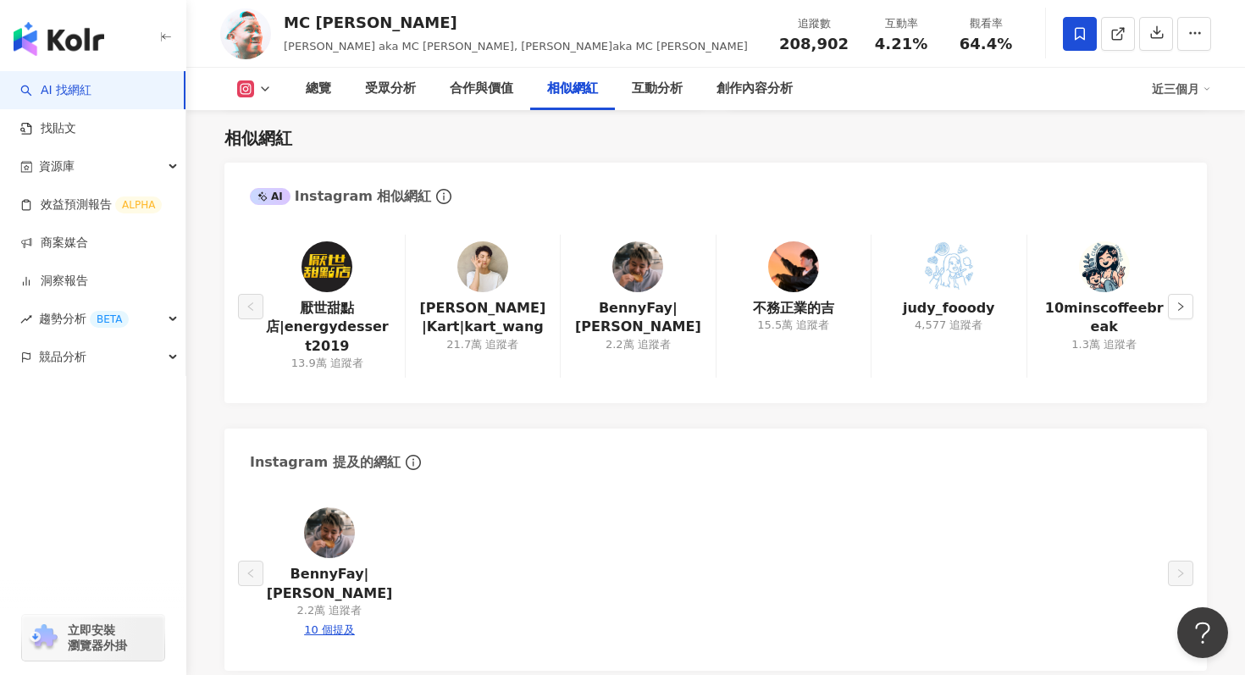
click at [483, 263] on img at bounding box center [482, 266] width 51 height 51
